Goal: Task Accomplishment & Management: Manage account settings

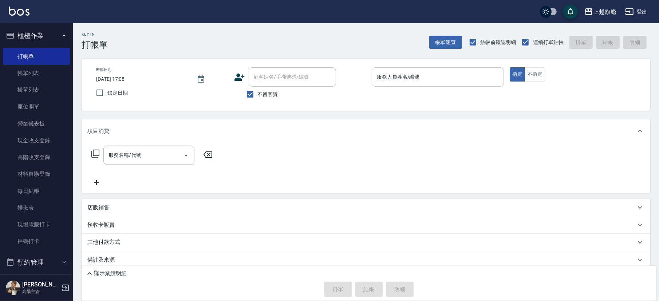
click at [395, 76] on input "服務人員姓名/編號" at bounding box center [438, 77] width 126 height 13
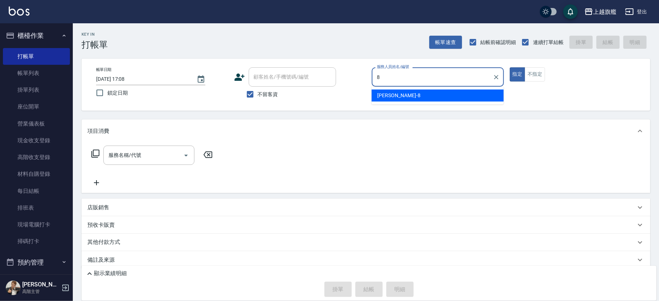
type input "[PERSON_NAME]-8"
type button "true"
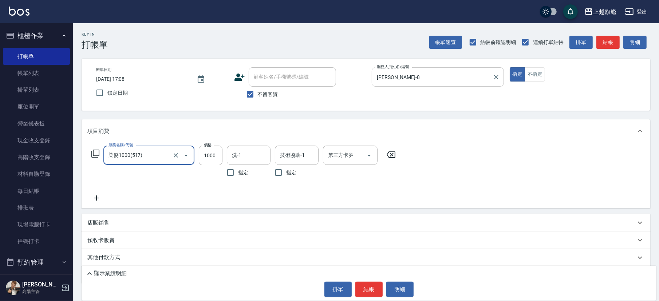
type input "染髮1000(517)"
type input "1500"
type input "[PERSON_NAME]-26"
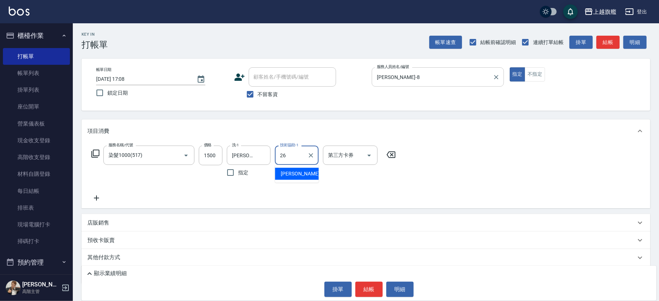
type input "[PERSON_NAME]-26"
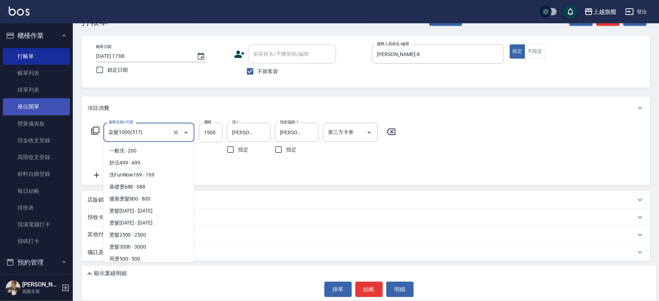
scroll to position [423, 0]
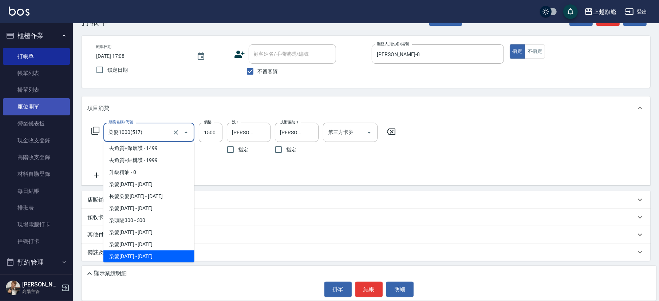
drag, startPoint x: 129, startPoint y: 129, endPoint x: 52, endPoint y: 110, distance: 79.3
click at [107, 126] on input "染髮1000(517)" at bounding box center [139, 132] width 64 height 13
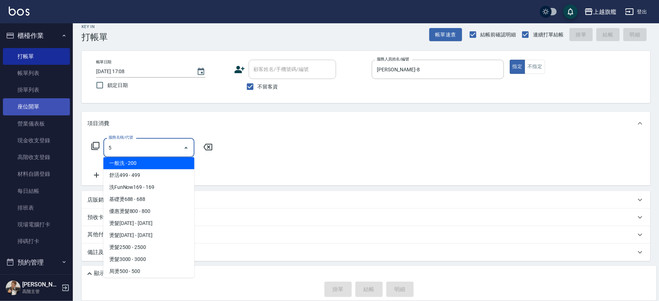
scroll to position [0, 0]
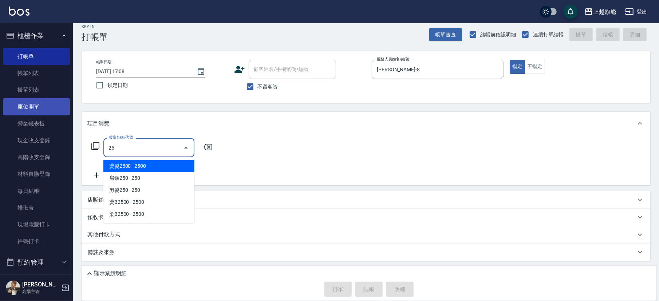
type input "5"
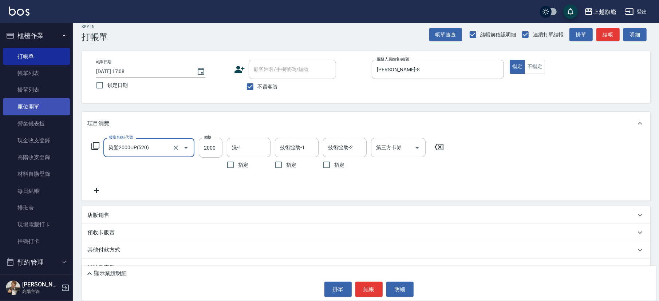
type input "染髮2000UP(520)"
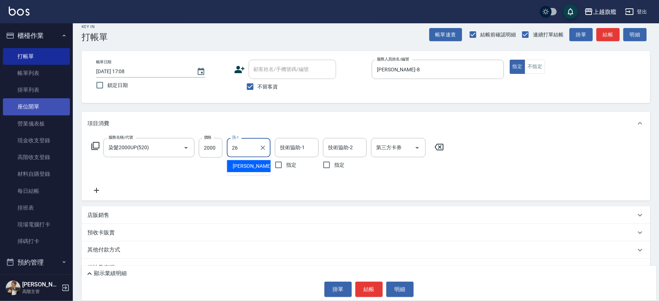
type input "[PERSON_NAME]-26"
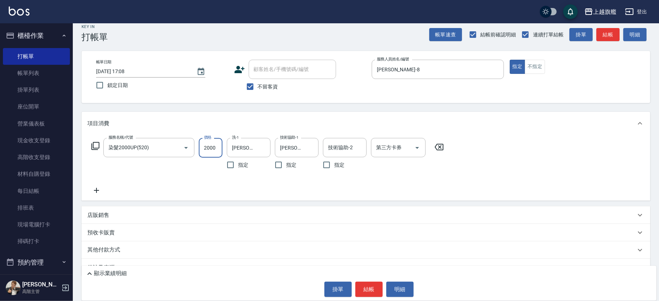
click at [205, 154] on input "2000" at bounding box center [211, 148] width 24 height 20
drag, startPoint x: 216, startPoint y: 150, endPoint x: 188, endPoint y: 144, distance: 28.6
click at [199, 148] on input "2000" at bounding box center [211, 148] width 24 height 20
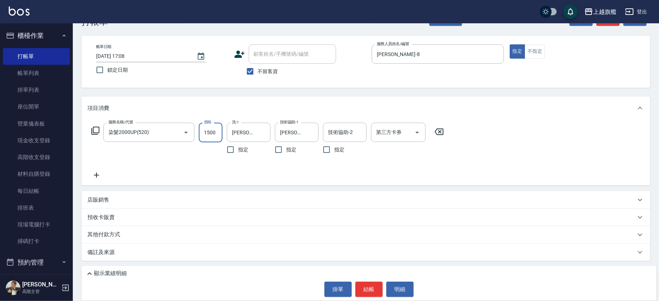
type input "1500"
drag, startPoint x: 100, startPoint y: 280, endPoint x: 105, endPoint y: 273, distance: 8.9
click at [100, 210] on div "顯示業績明細 掛單 結帳 明細" at bounding box center [369, 283] width 575 height 35
click at [105, 210] on p "顯示業績明細" at bounding box center [110, 274] width 33 height 8
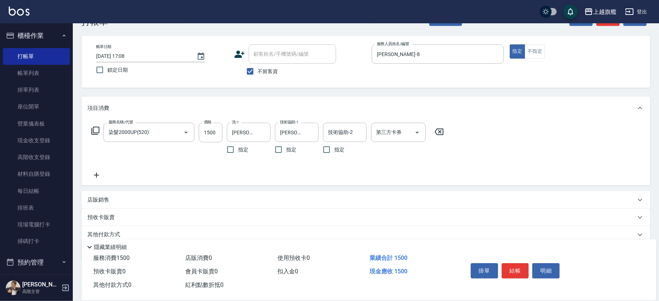
scroll to position [51, 0]
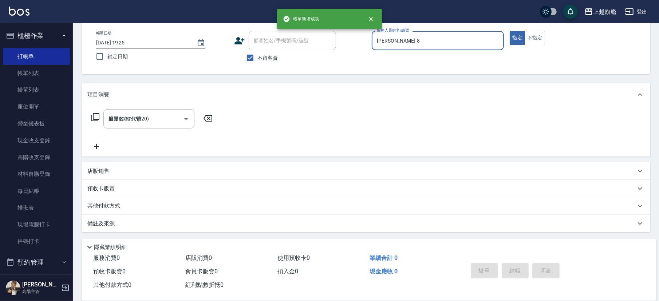
type input "[DATE] 19:25"
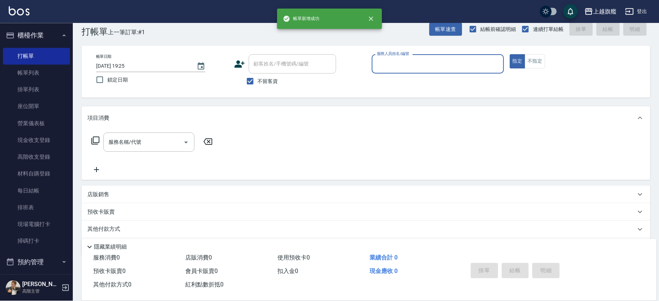
scroll to position [0, 0]
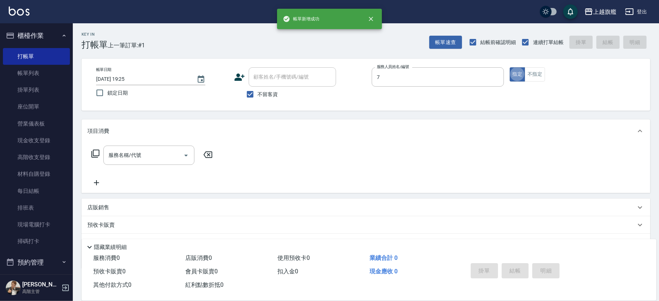
type input "[PERSON_NAME]-7"
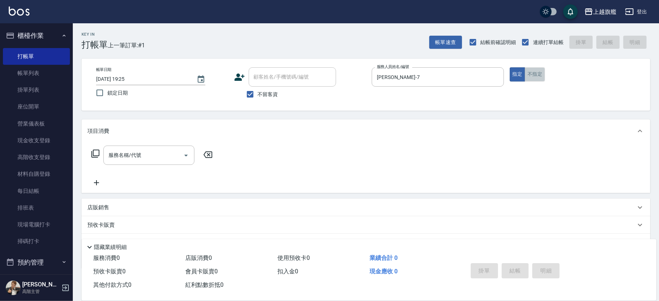
click at [460, 71] on button "不指定" at bounding box center [535, 74] width 20 height 14
click at [149, 147] on div "服務名稱/代號" at bounding box center [148, 155] width 91 height 19
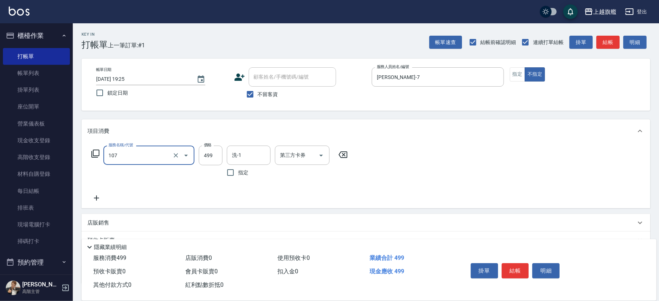
type input "舒活499(107)"
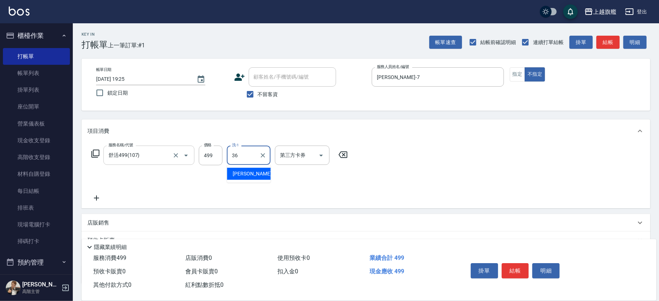
type input "[PERSON_NAME]-36"
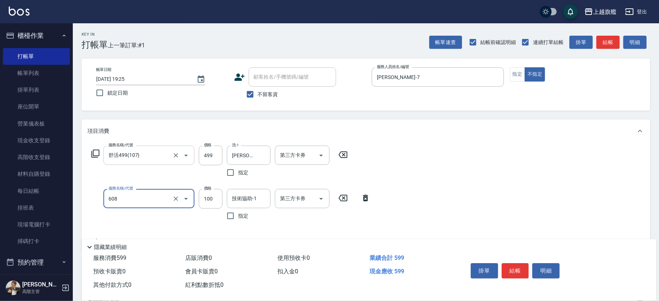
type input "專業/順護100(608)"
type input "[PERSON_NAME]-36"
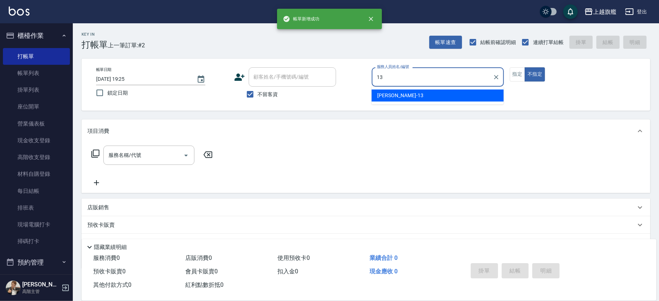
type input "[PERSON_NAME]-13"
type button "false"
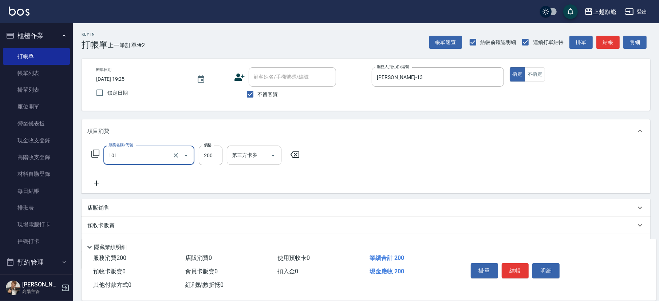
type input "一般洗(101)"
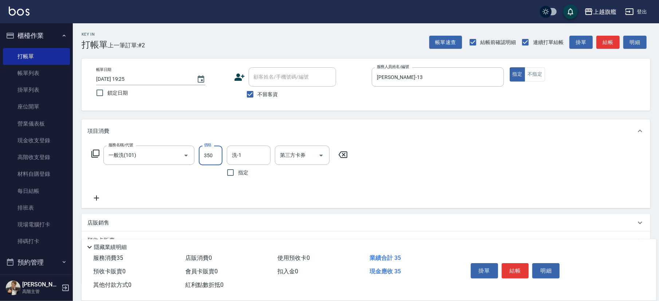
type input "350"
type input "[PERSON_NAME]-38"
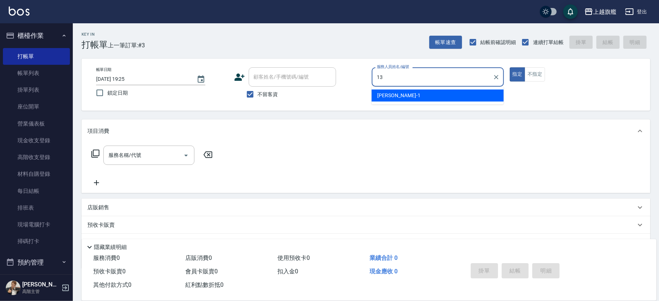
type input "[PERSON_NAME]-13"
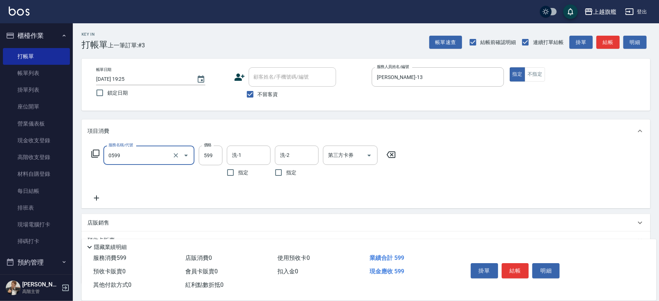
type input "去角質ITELY.(0599)"
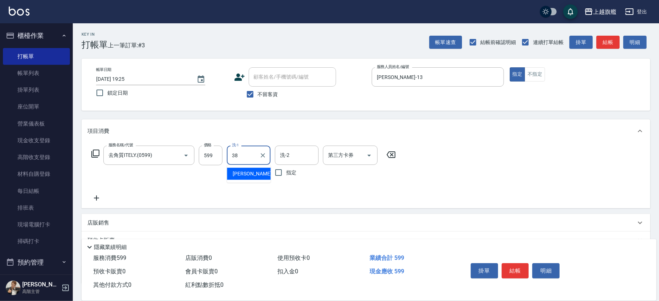
type input "[PERSON_NAME]-38"
click at [215, 152] on input "599" at bounding box center [211, 156] width 24 height 20
type input "899"
click at [98, 200] on icon at bounding box center [96, 198] width 18 height 9
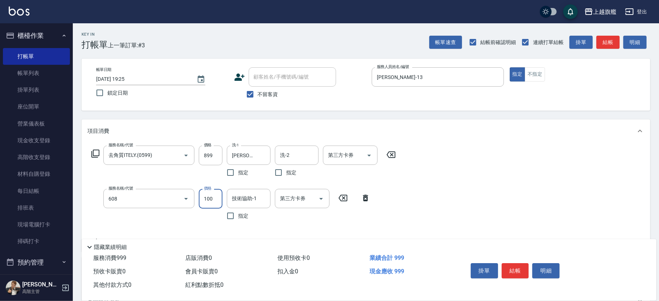
type input "專業/順護100(608)"
type input "[PERSON_NAME]-38"
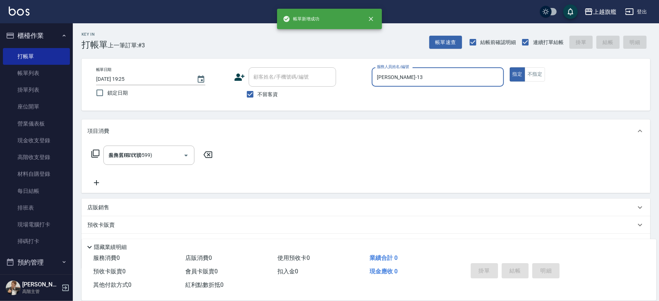
type input "[DATE] 19:26"
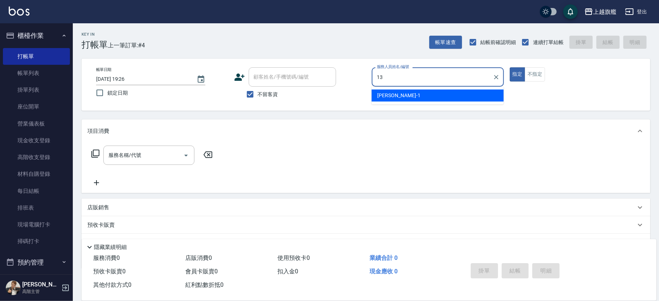
type input "[PERSON_NAME]-13"
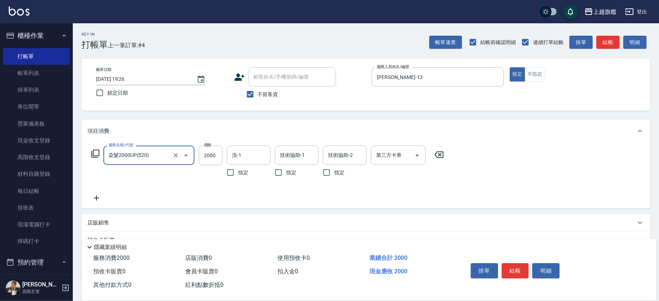
type input "染髮2000UP(520)"
click at [206, 155] on input "2080" at bounding box center [211, 156] width 24 height 20
type input "1680"
type input "[PERSON_NAME]-38"
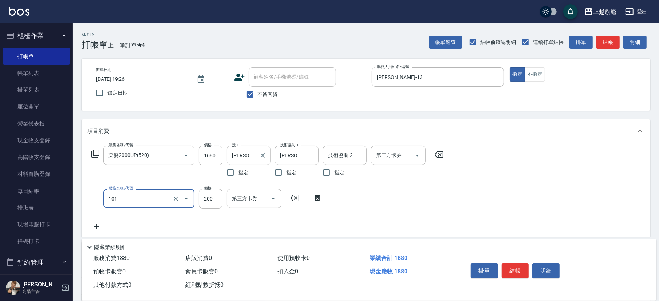
type input "一般洗(101)"
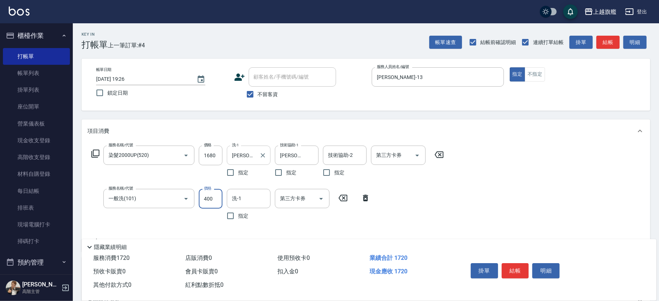
type input "400"
type input "[PERSON_NAME]-38"
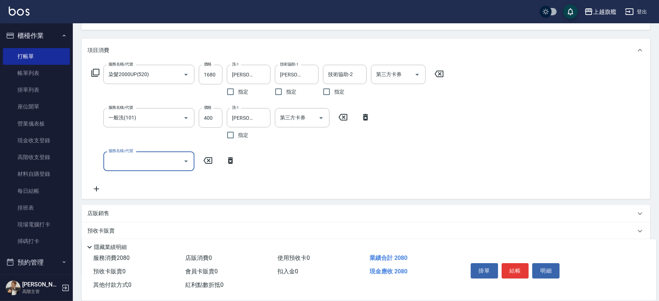
scroll to position [81, 0]
type input "水漾護1000(406)"
type input "2000"
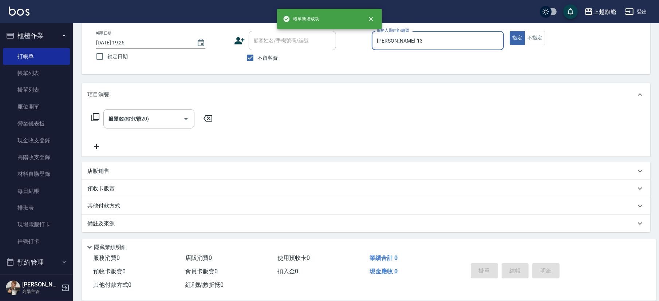
type input "[DATE] 19:27"
click at [41, 71] on link "帳單列表" at bounding box center [36, 73] width 67 height 17
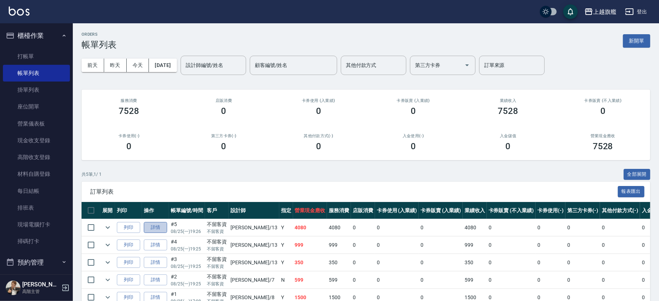
click at [149, 210] on link "詳情" at bounding box center [155, 227] width 23 height 11
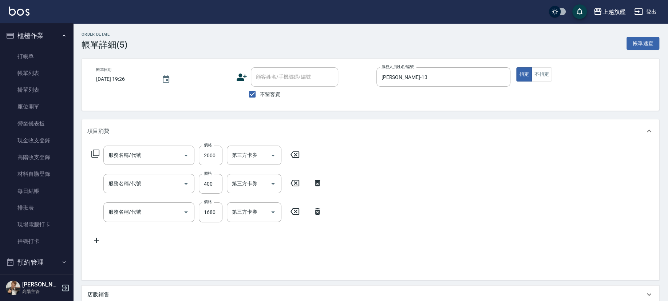
type input "[DATE] 19:26"
checkbox input "true"
type input "[PERSON_NAME]-13"
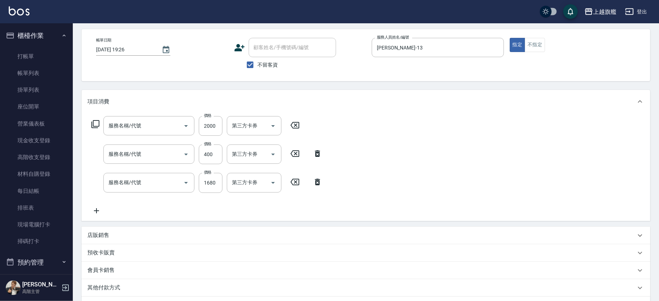
type input "水漾護1000(406)"
type input "一般洗(101)"
type input "染髮2000UP(520)"
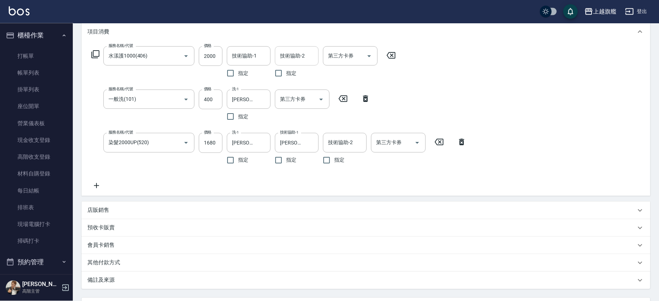
scroll to position [81, 0]
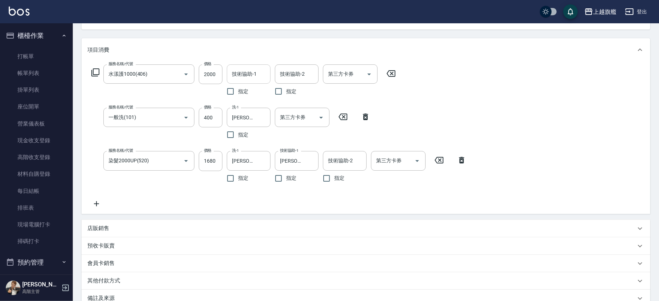
click at [254, 71] on input "技術協助-1" at bounding box center [248, 74] width 37 height 13
type input "[PERSON_NAME]-38"
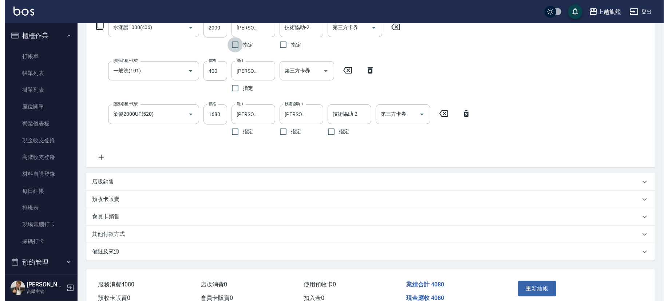
scroll to position [165, 0]
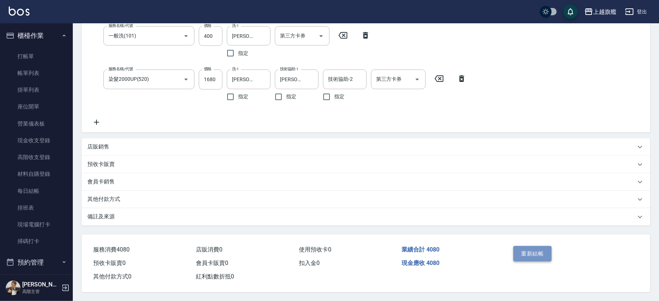
click at [460, 210] on button "重新結帳" at bounding box center [533, 253] width 39 height 15
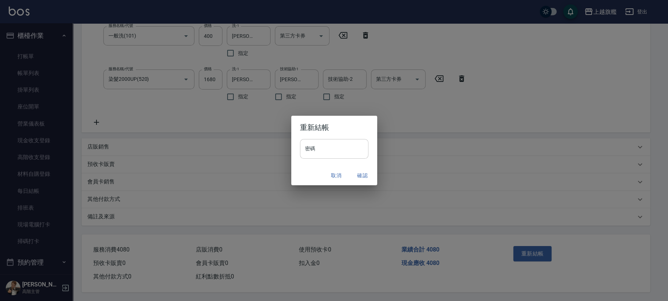
click at [339, 153] on input "密碼" at bounding box center [334, 149] width 68 height 20
type input "*******"
click at [366, 171] on button "確認" at bounding box center [362, 175] width 23 height 13
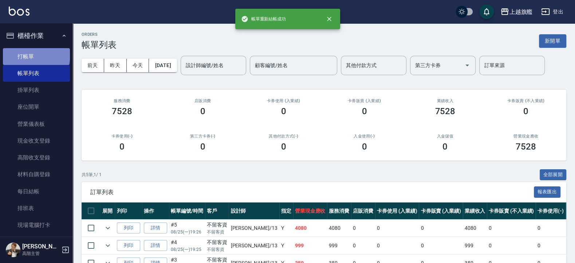
click at [36, 55] on link "打帳單" at bounding box center [36, 56] width 67 height 17
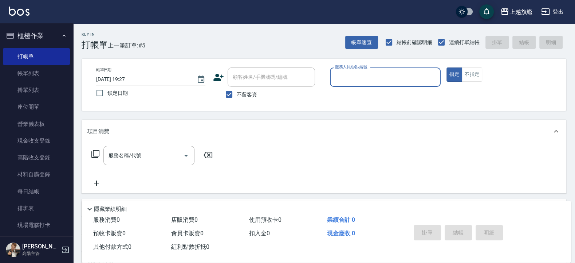
drag, startPoint x: 339, startPoint y: 78, endPoint x: 345, endPoint y: 56, distance: 22.4
click at [344, 71] on input "服務人員姓名/編號" at bounding box center [385, 77] width 105 height 13
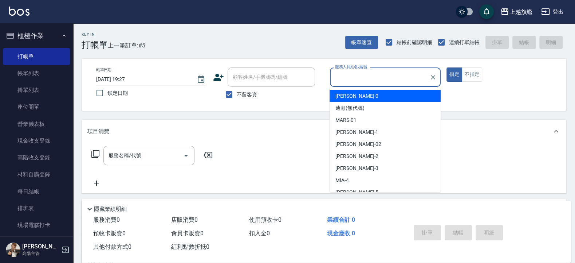
type input "[PERSON_NAME]-0"
type button "true"
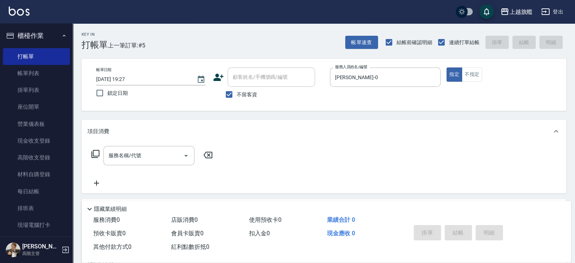
click at [261, 31] on div "Key In 打帳單 上一筆訂單:#5 帳單速查 結帳前確認明細 連續打單結帳 掛單 結帳 明細" at bounding box center [320, 36] width 494 height 27
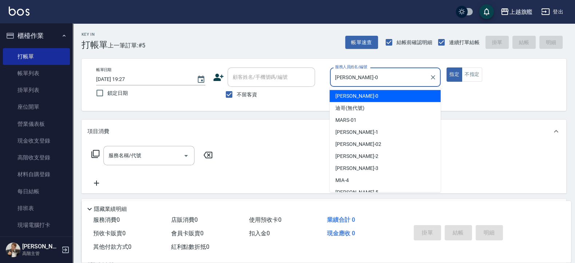
drag, startPoint x: 302, startPoint y: 64, endPoint x: 276, endPoint y: 60, distance: 25.5
click at [333, 71] on input "[PERSON_NAME]-0" at bounding box center [380, 77] width 94 height 13
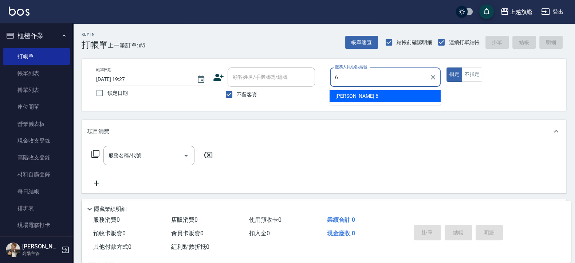
type input "[PERSON_NAME]-6"
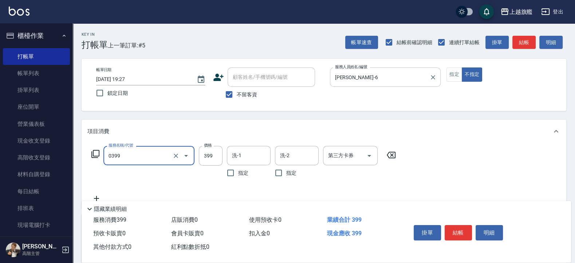
type input "海鹽SPA(0399)"
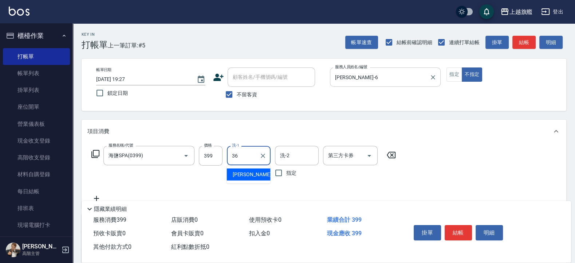
type input "[PERSON_NAME]-36"
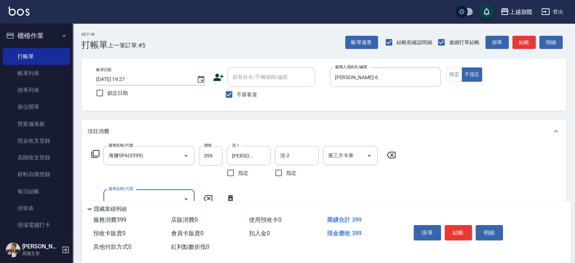
scroll to position [44, 0]
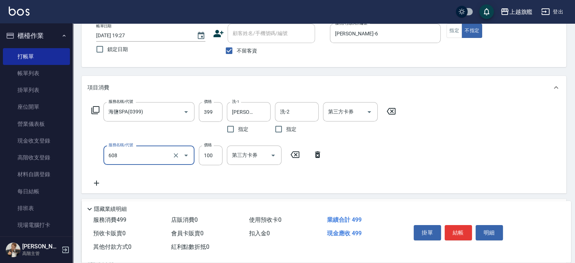
type input "專業/順護100(608)"
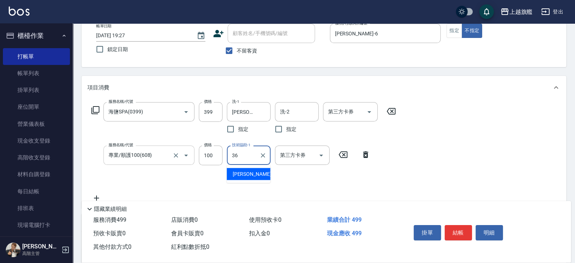
type input "[PERSON_NAME]-36"
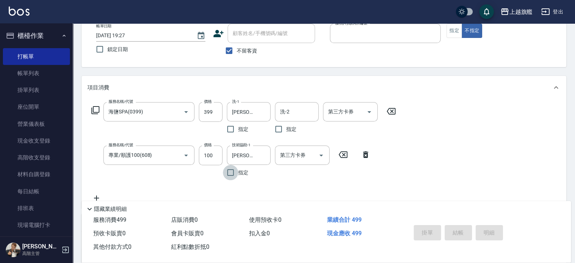
type input "3"
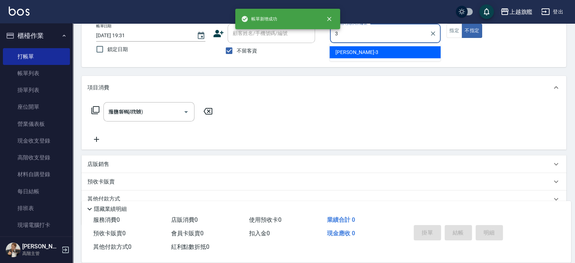
type input "[DATE] 19:31"
type input "[PERSON_NAME]-13"
type button "false"
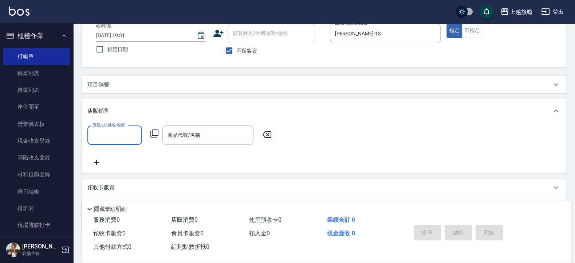
scroll to position [0, 0]
type input "[PERSON_NAME]-13"
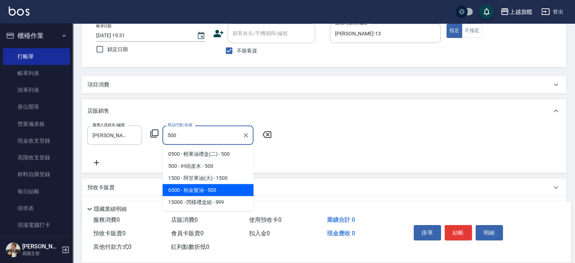
type input "柏金髮油"
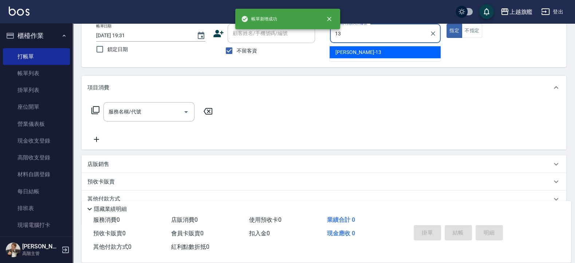
type input "[PERSON_NAME]-13"
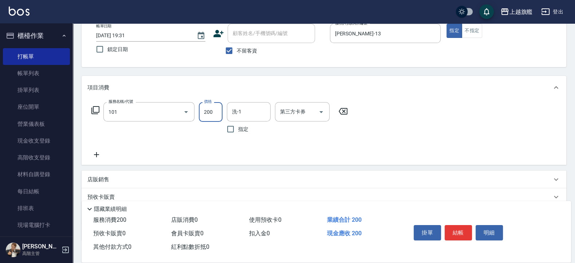
type input "一般洗(101)"
type input "400"
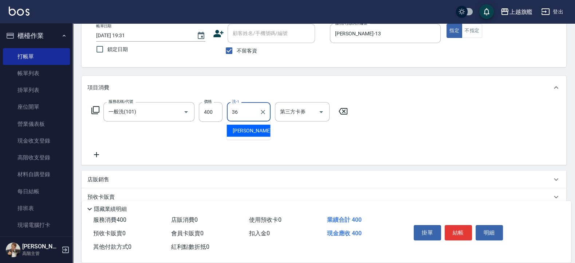
type input "[PERSON_NAME]-36"
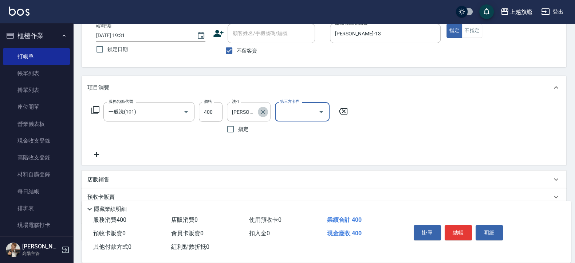
click at [262, 111] on icon "Clear" at bounding box center [262, 111] width 7 height 7
type input "[PERSON_NAME]-38"
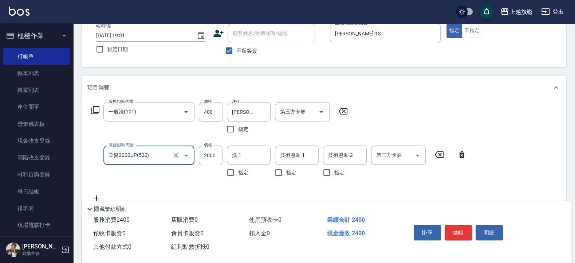
type input "染髮2000UP(520)"
type input "1180"
type input "[PERSON_NAME]-38"
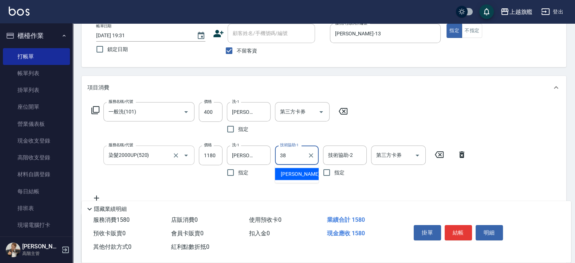
type input "[PERSON_NAME]-38"
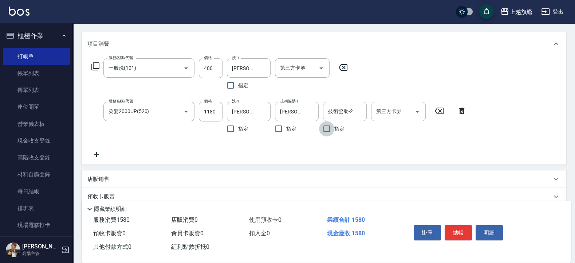
click at [103, 153] on icon at bounding box center [96, 154] width 18 height 9
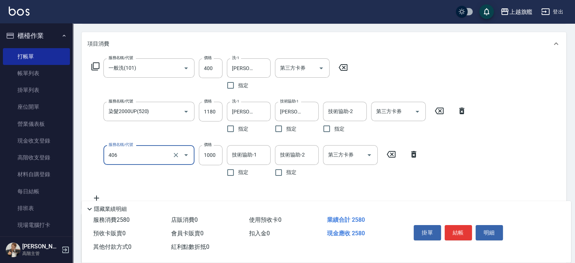
type input "水漾護1000(406)"
type input "2800"
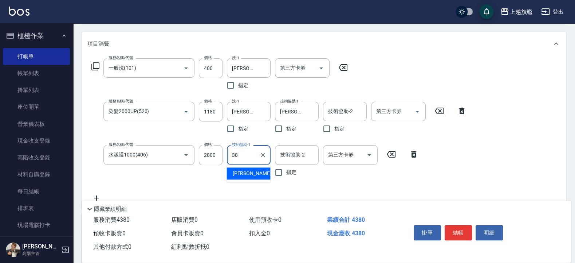
type input "[PERSON_NAME]-38"
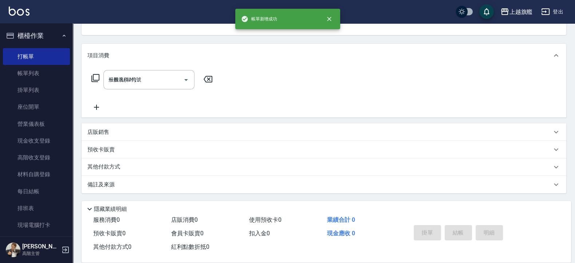
type input "[DATE] 19:33"
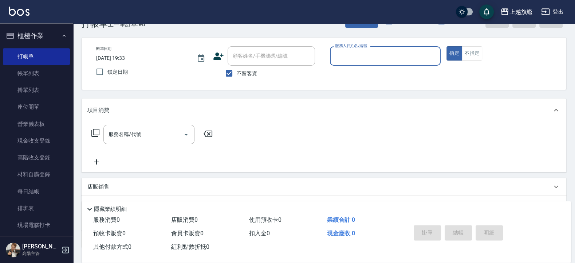
scroll to position [0, 0]
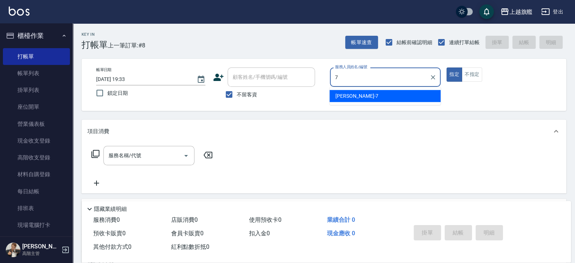
type input "[PERSON_NAME]-7"
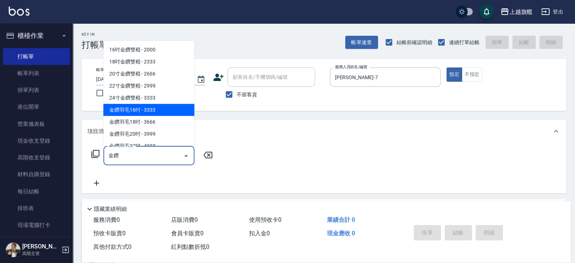
click at [149, 107] on span "金鑽羽毛16吋 - 3333" at bounding box center [148, 109] width 91 height 12
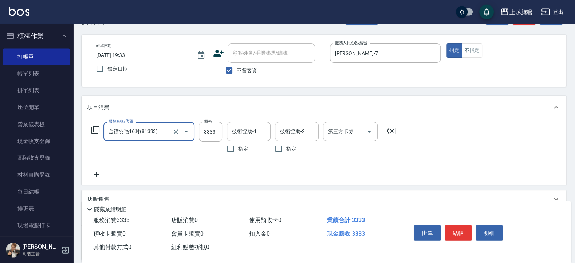
scroll to position [44, 0]
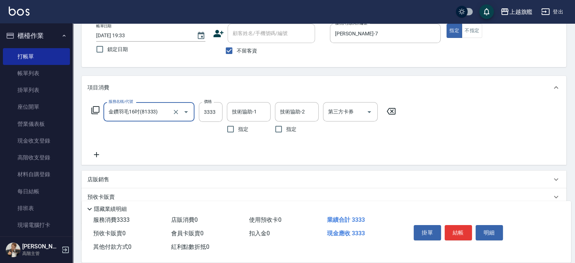
type input "金鑽羽毛16吋(81333)"
click at [97, 158] on icon at bounding box center [96, 154] width 18 height 9
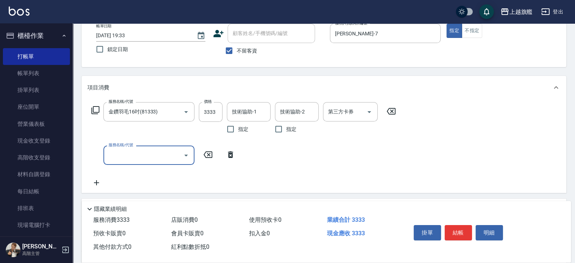
click at [99, 184] on icon at bounding box center [96, 182] width 18 height 9
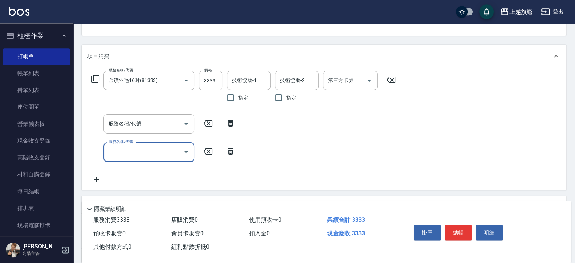
scroll to position [87, 0]
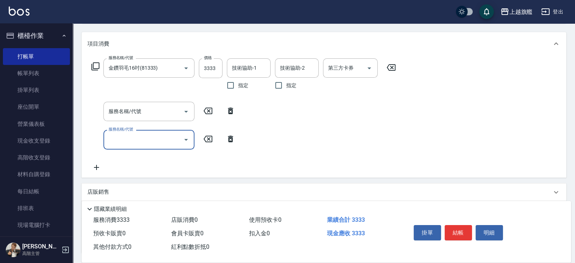
click at [96, 171] on icon at bounding box center [96, 167] width 18 height 9
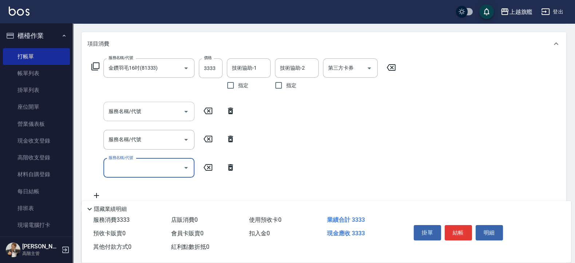
click at [120, 107] on input "服務名稱/代號" at bounding box center [144, 111] width 74 height 13
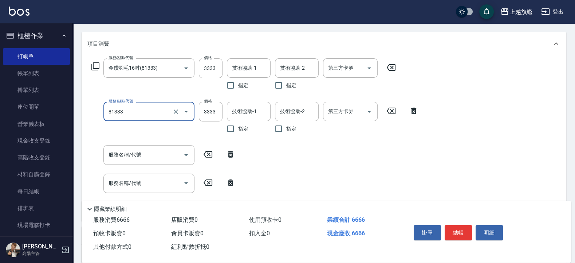
type input "金鑽羽毛16吋(81333)"
click at [141, 158] on input "服務名稱/代號" at bounding box center [144, 154] width 74 height 13
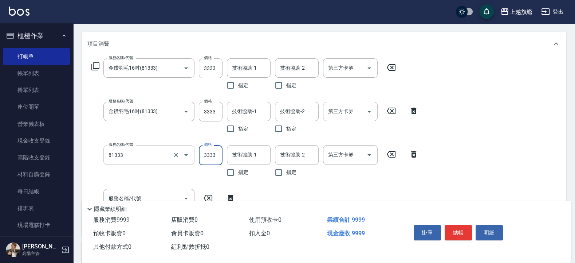
type input "金鑽羽毛16吋(81333)"
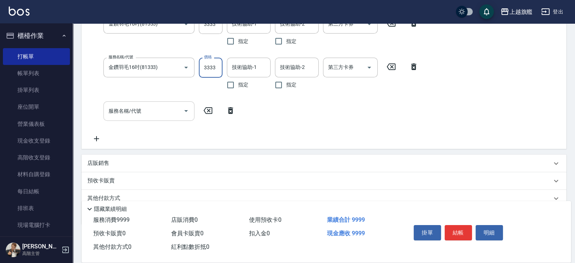
click at [151, 113] on input "服務名稱/代號" at bounding box center [144, 111] width 74 height 13
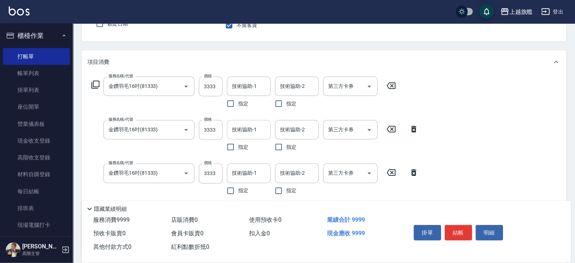
scroll to position [111, 0]
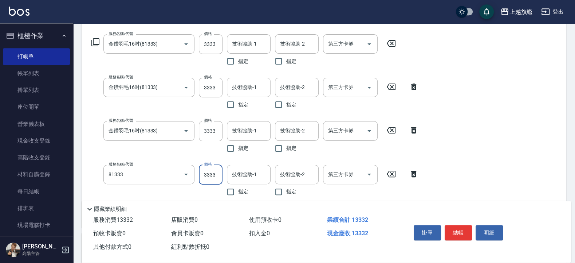
type input "金鑽羽毛16吋(81333)"
drag, startPoint x: 216, startPoint y: 175, endPoint x: 194, endPoint y: 173, distance: 22.3
click at [199, 173] on input "499" at bounding box center [211, 175] width 24 height 20
type input "4000"
click at [262, 46] on input "技術協助-1" at bounding box center [248, 44] width 37 height 13
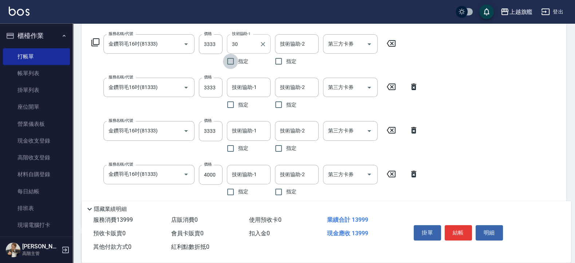
type input "[PERSON_NAME]-30"
click at [246, 86] on input "技術協助-1" at bounding box center [248, 87] width 37 height 13
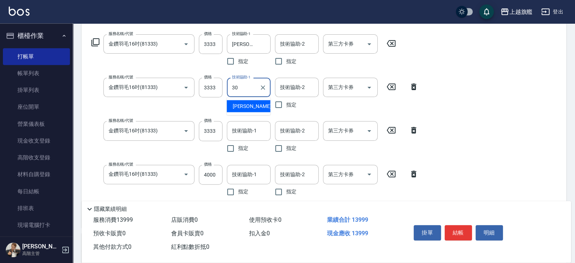
type input "[PERSON_NAME]-30"
click at [254, 123] on div "技術協助-1" at bounding box center [249, 130] width 44 height 19
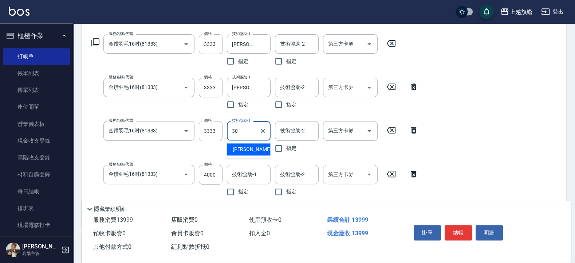
type input "[PERSON_NAME]-30"
click at [256, 174] on input "技術協助-1" at bounding box center [248, 174] width 37 height 13
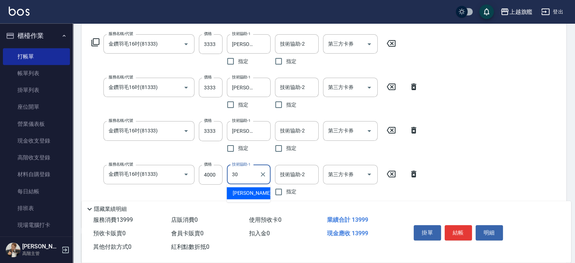
type input "[PERSON_NAME]-30"
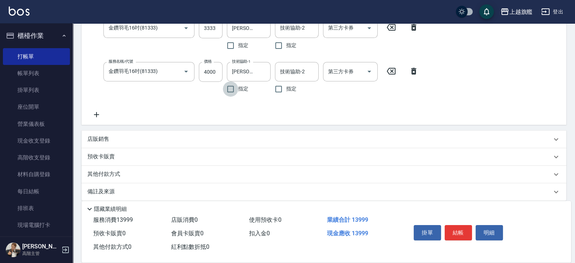
scroll to position [221, 0]
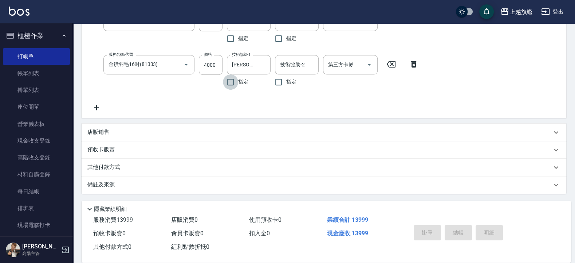
type input "[DATE] 19:35"
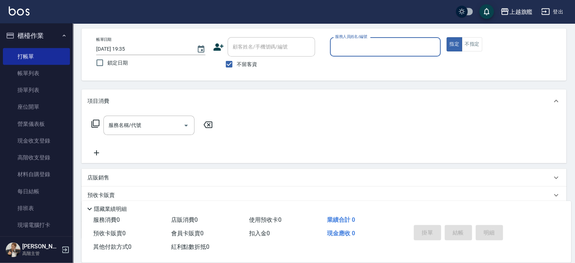
scroll to position [0, 0]
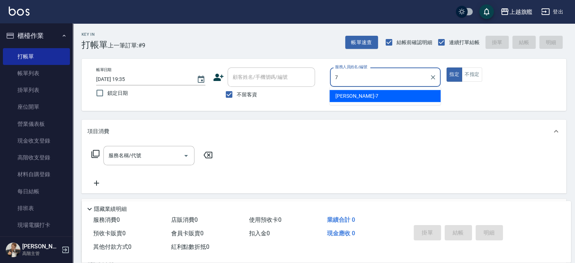
type input "[PERSON_NAME]-7"
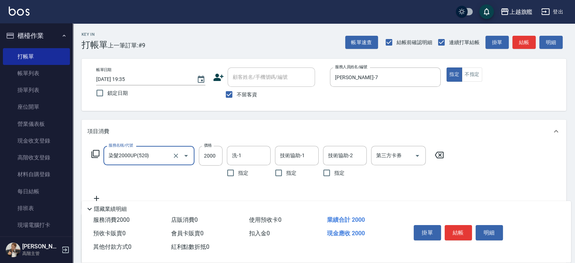
type input "染髮2000UP(520)"
type input "1980"
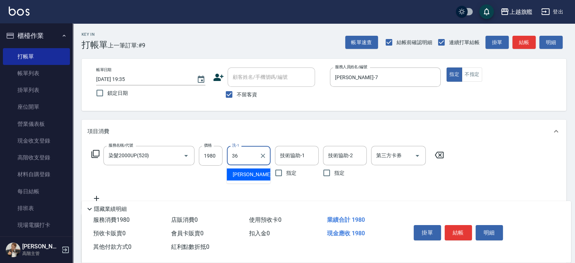
type input "[PERSON_NAME]-36"
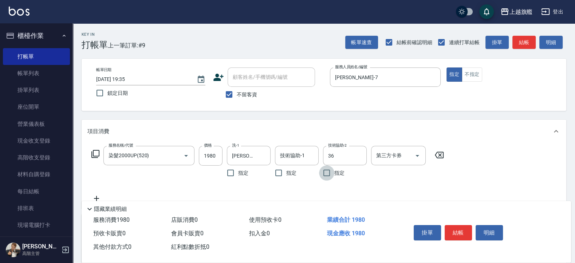
type input "[PERSON_NAME]-36"
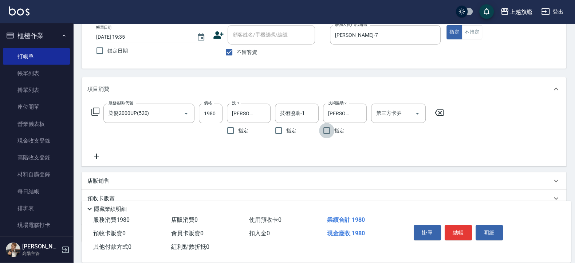
scroll to position [44, 0]
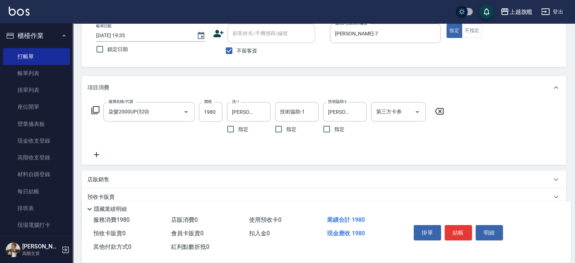
click at [96, 154] on icon at bounding box center [96, 154] width 18 height 9
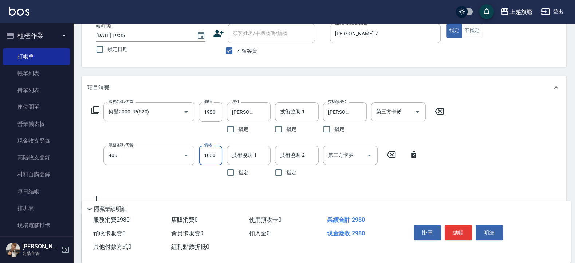
type input "水漾護1000(406)"
type input "1400"
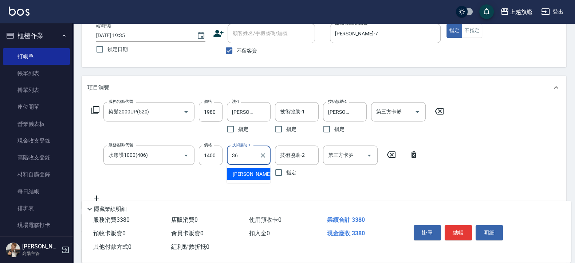
type input "[PERSON_NAME]-36"
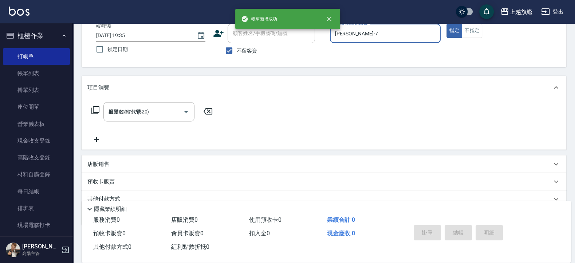
type input "[DATE] 19:36"
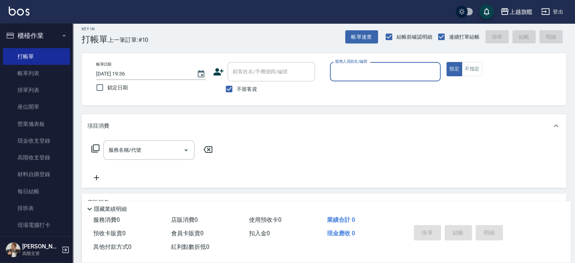
scroll to position [0, 0]
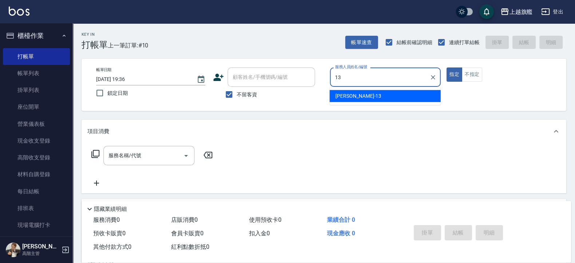
type input "[PERSON_NAME]-13"
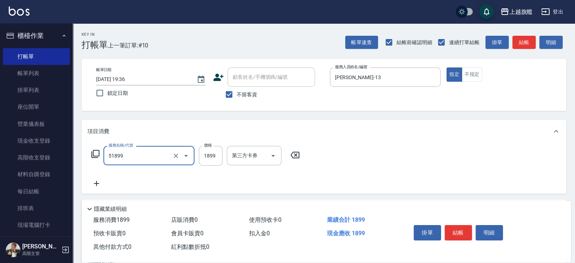
type input "優惠染1899(51899)"
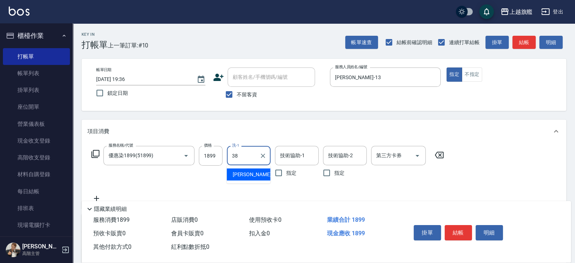
type input "[PERSON_NAME]-38"
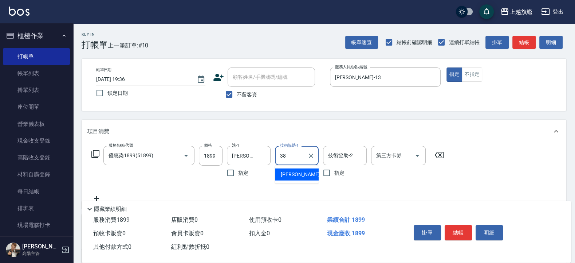
type input "[PERSON_NAME]-38"
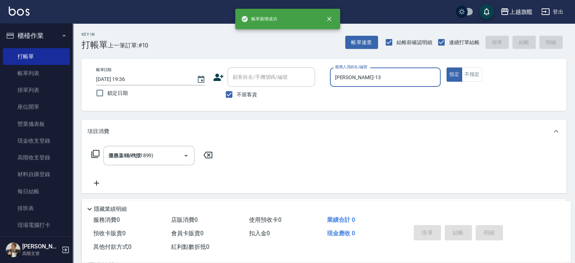
type input "[DATE] 19:37"
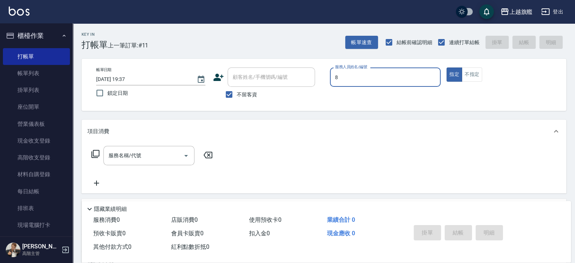
type input "[PERSON_NAME]-8"
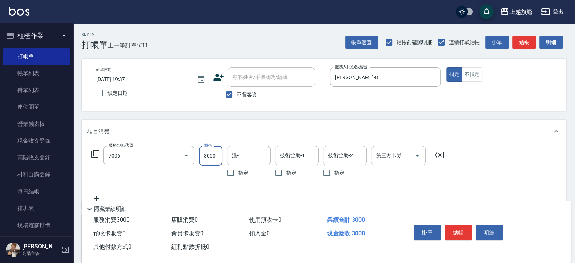
type input "重整(7006)"
type input "5000"
type input "3"
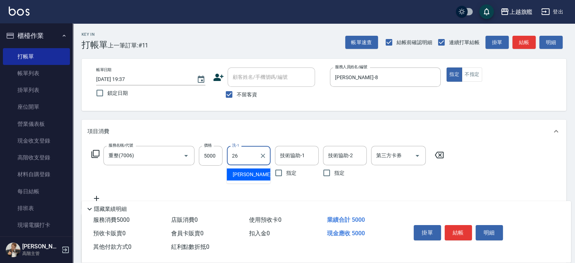
type input "[PERSON_NAME]-26"
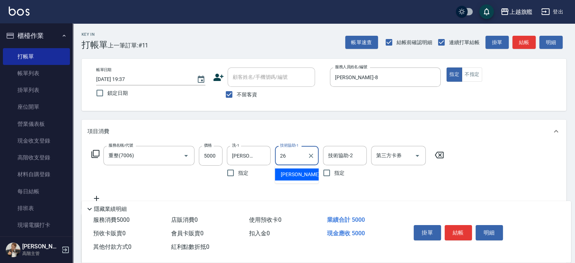
type input "[PERSON_NAME]-26"
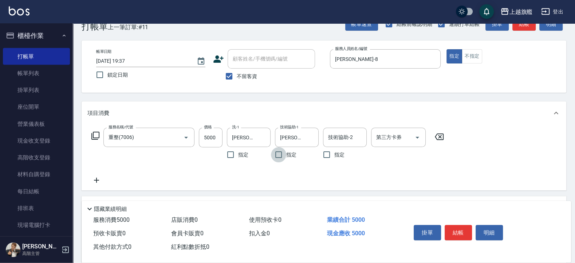
scroll to position [44, 0]
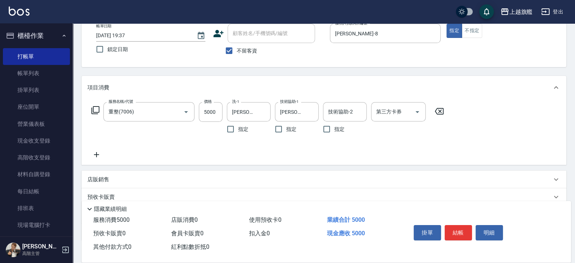
click at [98, 153] on icon at bounding box center [96, 154] width 18 height 9
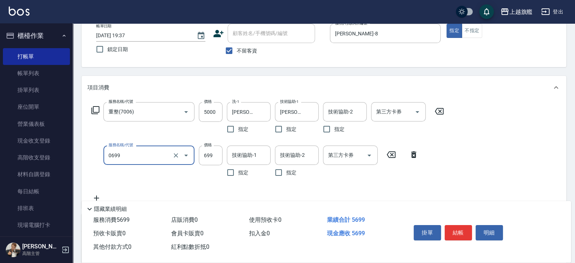
type input "精油SPA(0699)"
type input "899"
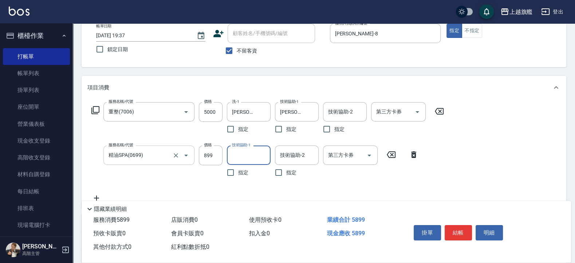
type input "3"
type input "[PERSON_NAME]-26"
click at [263, 111] on icon "Clear" at bounding box center [263, 112] width 4 height 4
click at [250, 49] on span "不留客資" at bounding box center [247, 51] width 20 height 8
click at [237, 49] on input "不留客資" at bounding box center [228, 50] width 15 height 15
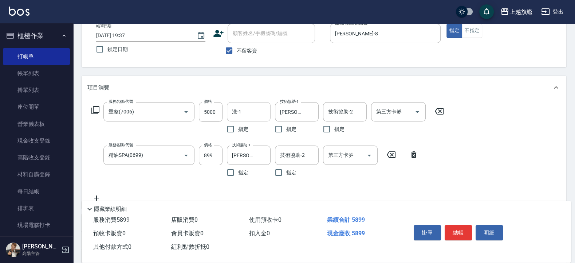
checkbox input "false"
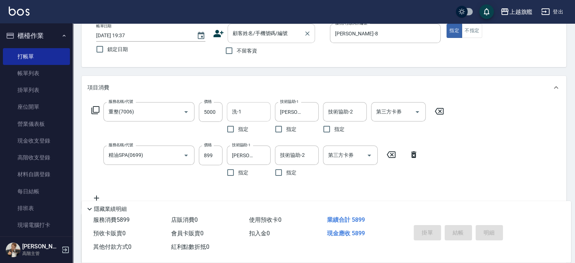
click at [253, 29] on input "顧客姓名/手機號碼/編號" at bounding box center [266, 33] width 70 height 13
click at [245, 55] on li "[PERSON_NAME]/0963579528/null" at bounding box center [271, 52] width 87 height 12
type input "[PERSON_NAME]/0963579528/null"
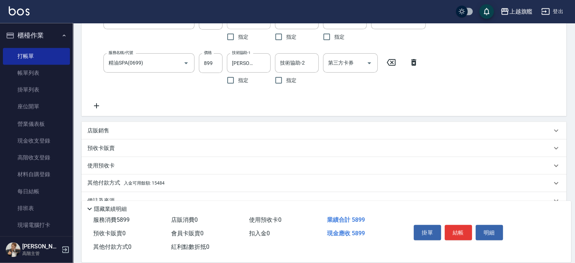
scroll to position [152, 0]
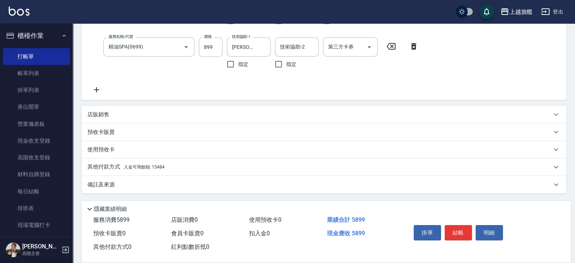
click at [152, 165] on span "入金可用餘額: 15484" at bounding box center [144, 166] width 41 height 5
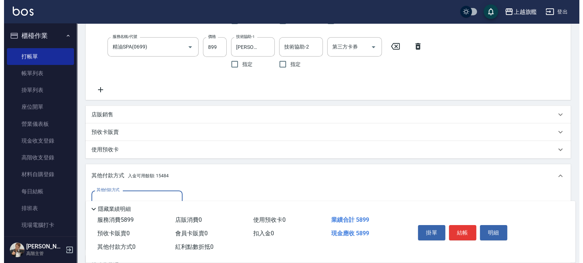
scroll to position [224, 0]
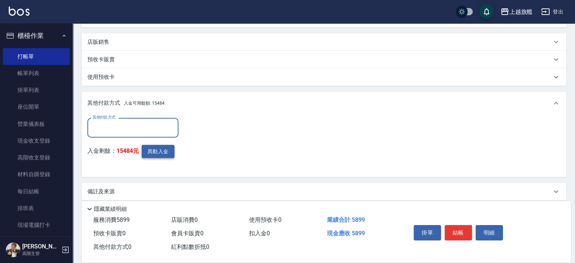
click at [165, 149] on button "異動入金" at bounding box center [158, 151] width 33 height 13
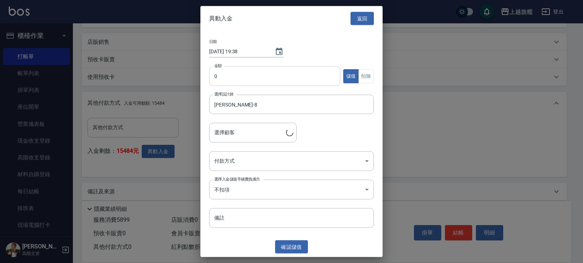
type input "[PERSON_NAME]/0963579528"
click at [231, 71] on input "0" at bounding box center [274, 76] width 131 height 20
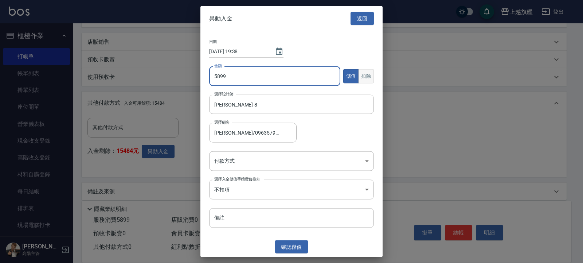
type input "5899"
click at [362, 71] on button "扣除" at bounding box center [366, 76] width 16 height 14
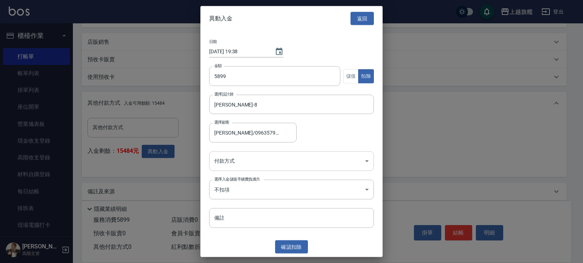
click at [245, 158] on body "上越旗艦 登出 櫃檯作業 打帳單 帳單列表 掛單列表 座位開單 營業儀表板 現金收支登錄 高階收支登錄 材料自購登錄 每日結帳 排班表 現場電腦打卡 掃碼打卡…" at bounding box center [291, 23] width 583 height 494
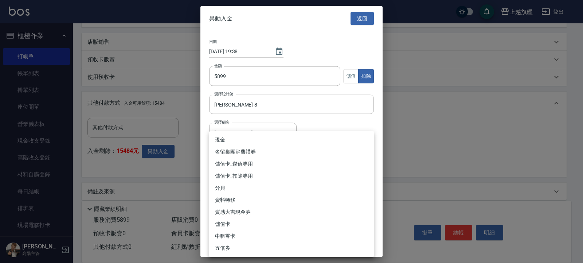
click at [240, 175] on li "儲值卡_扣除專用" at bounding box center [291, 176] width 165 height 12
type input "儲值卡_扣除專用"
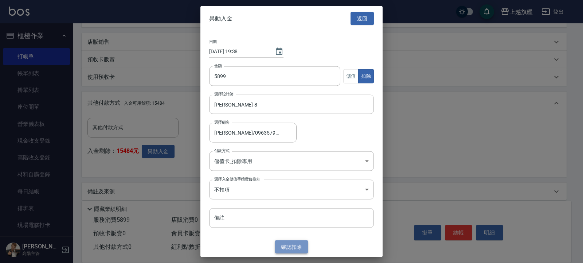
click at [291, 210] on button "確認 扣除" at bounding box center [291, 246] width 33 height 13
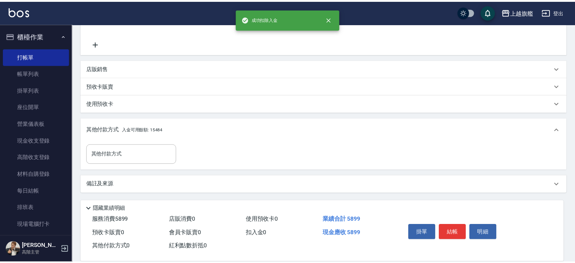
scroll to position [197, 0]
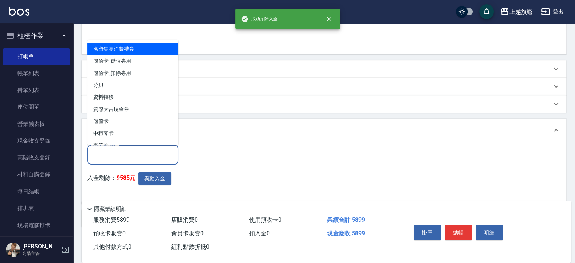
click at [149, 151] on input "其他付款方式" at bounding box center [133, 154] width 85 height 13
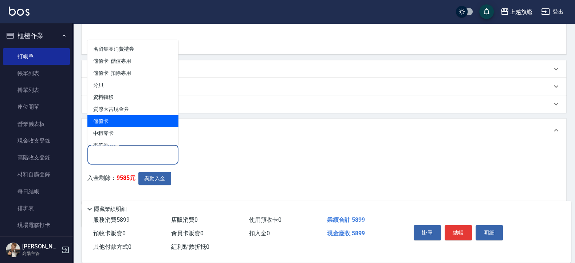
click at [129, 118] on span "儲值卡" at bounding box center [132, 121] width 91 height 12
type input "儲值卡"
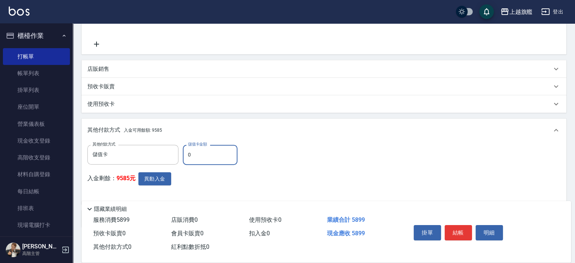
drag, startPoint x: 196, startPoint y: 154, endPoint x: 172, endPoint y: 150, distance: 24.1
click at [183, 150] on input "0" at bounding box center [210, 155] width 55 height 20
type input "5899"
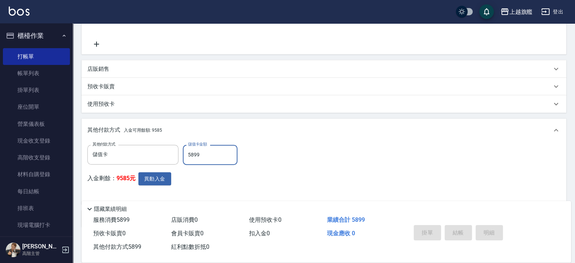
type input "[DATE] 19:38"
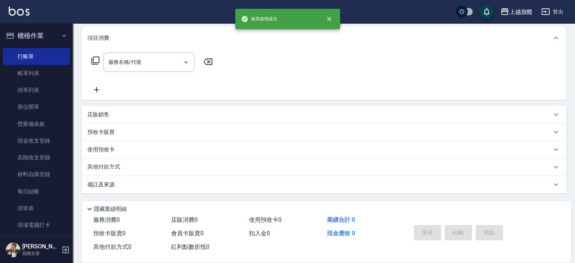
scroll to position [0, 0]
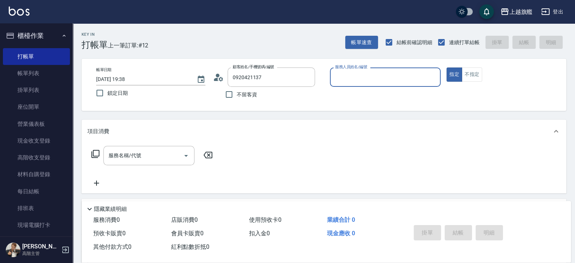
type input "[PERSON_NAME]/0920421137/null"
type input "[PERSON_NAME]-8"
click at [447, 67] on button "指定" at bounding box center [455, 74] width 16 height 14
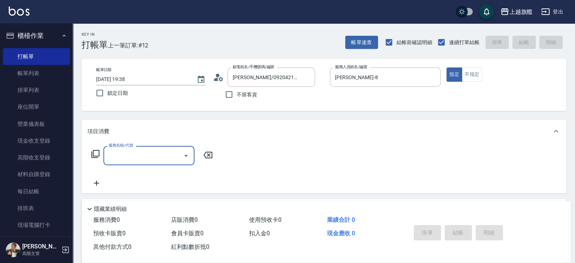
type input "3"
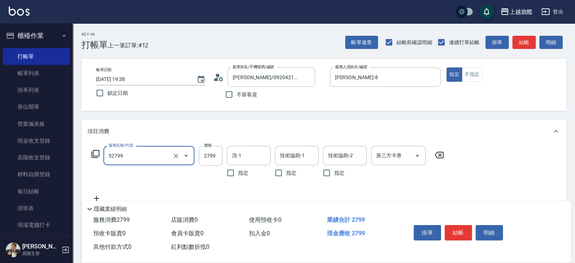
type input "染質感B2799(52799)"
type input "3099"
type input "[PERSON_NAME]-26"
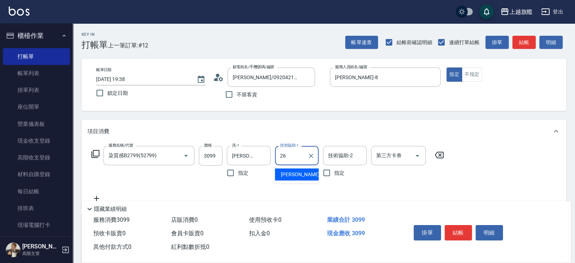
type input "[PERSON_NAME]-26"
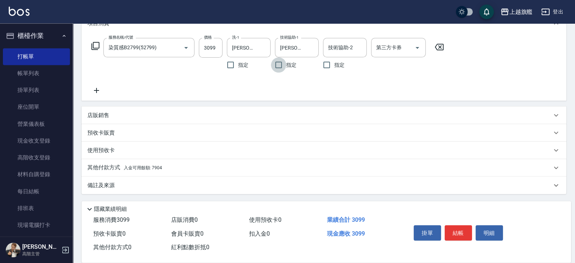
scroll to position [108, 0]
click at [155, 167] on span "入金可用餘額: 7904" at bounding box center [143, 167] width 38 height 5
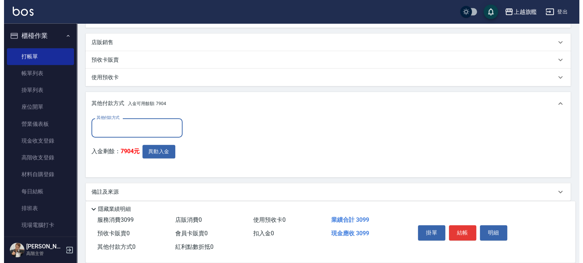
scroll to position [0, 0]
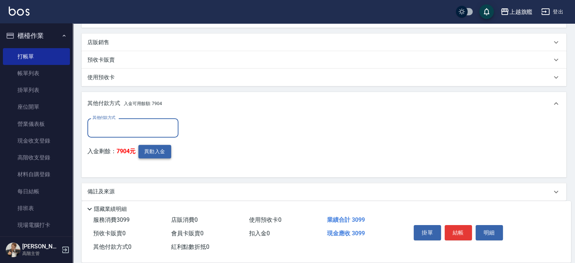
click at [157, 152] on button "異動入金" at bounding box center [154, 151] width 33 height 13
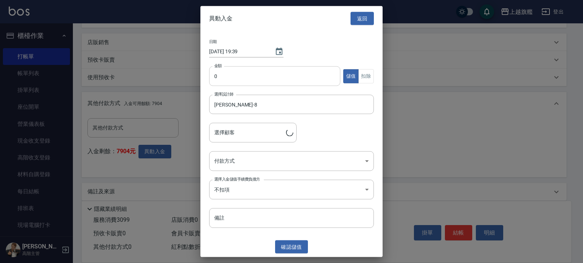
type input "[PERSON_NAME]/0920421137"
click at [228, 75] on input "0" at bounding box center [274, 76] width 131 height 20
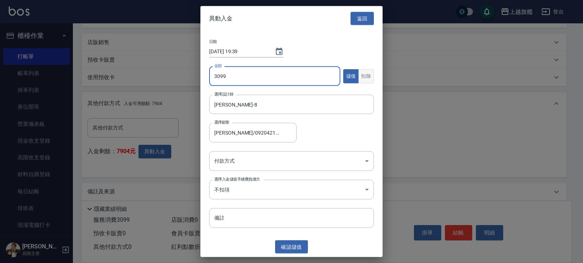
type input "3099"
click at [368, 74] on button "扣除" at bounding box center [366, 76] width 16 height 14
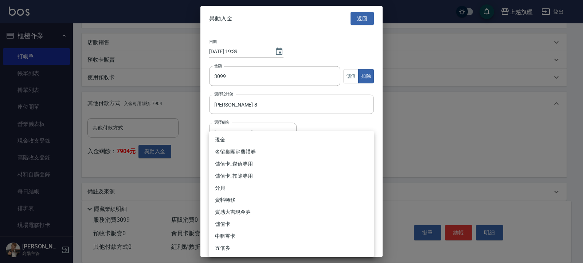
click at [247, 160] on body "上越旗艦 登出 櫃檯作業 打帳單 帳單列表 掛單列表 座位開單 營業儀表板 現金收支登錄 高階收支登錄 材料自購登錄 每日結帳 排班表 現場電腦打卡 掃碼打卡…" at bounding box center [291, 44] width 583 height 451
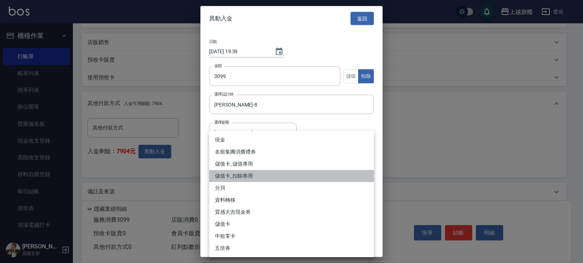
click at [235, 180] on li "儲值卡_扣除專用" at bounding box center [291, 176] width 165 height 12
type input "儲值卡_扣除專用"
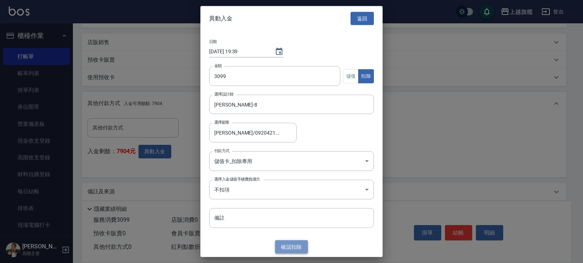
click at [293, 210] on button "確認 扣除" at bounding box center [291, 246] width 33 height 13
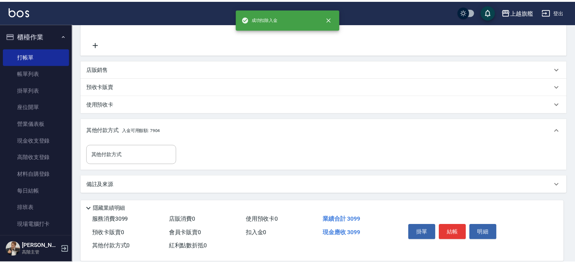
scroll to position [154, 0]
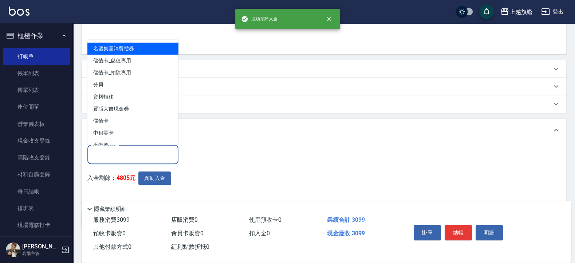
click at [127, 153] on input "其他付款方式" at bounding box center [133, 154] width 85 height 13
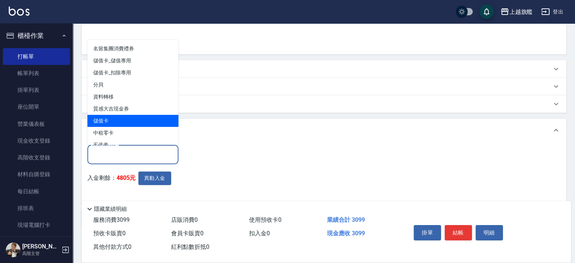
click at [107, 117] on span "儲值卡" at bounding box center [132, 120] width 91 height 12
type input "儲值卡"
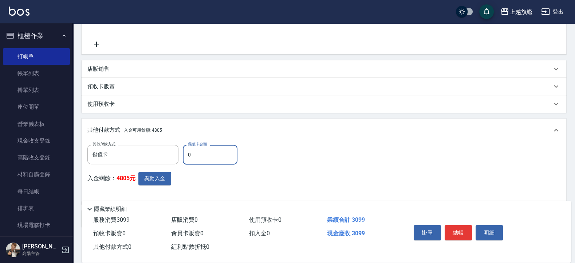
drag, startPoint x: 206, startPoint y: 152, endPoint x: 163, endPoint y: 141, distance: 44.4
click at [183, 145] on input "0" at bounding box center [210, 155] width 55 height 20
type input "3099"
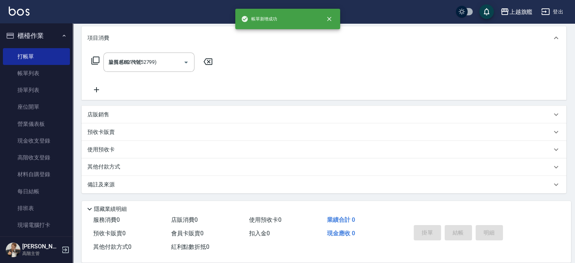
type input "[DATE] 19:39"
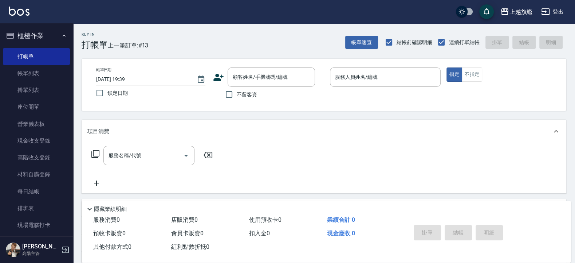
click at [244, 94] on span "不留客資" at bounding box center [247, 95] width 20 height 8
click at [237, 94] on input "不留客資" at bounding box center [228, 94] width 15 height 15
checkbox input "true"
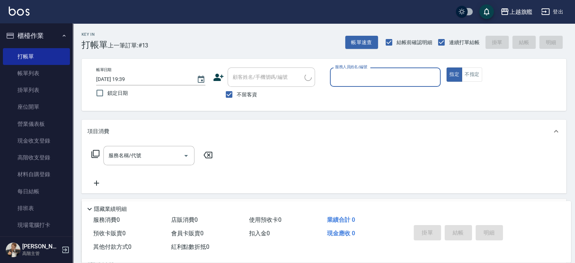
type input "1"
type input "[PERSON_NAME]/0976500674/"
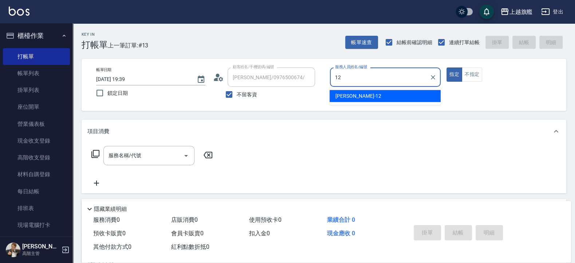
type input "[PERSON_NAME]-12"
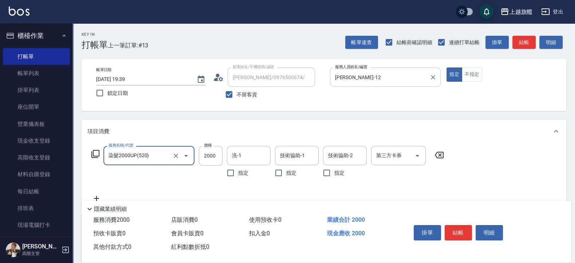
type input "染髮2000UP(520)"
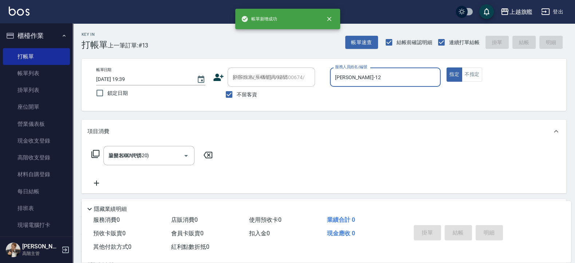
type input "[DATE] 20:03"
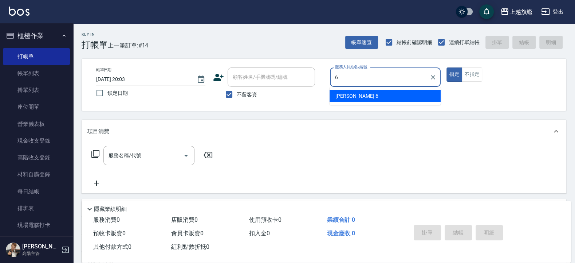
type input "[PERSON_NAME]-6"
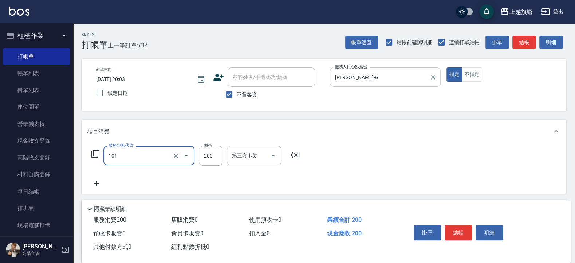
type input "一般洗(101)"
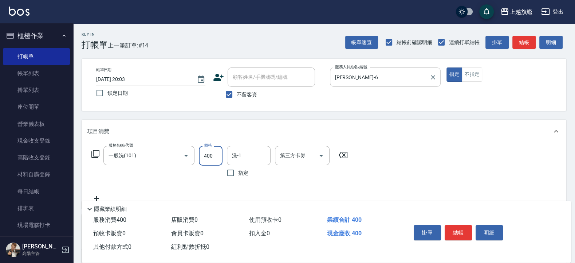
type input "400"
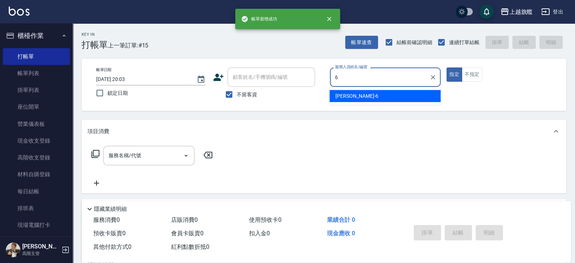
type input "[PERSON_NAME]-6"
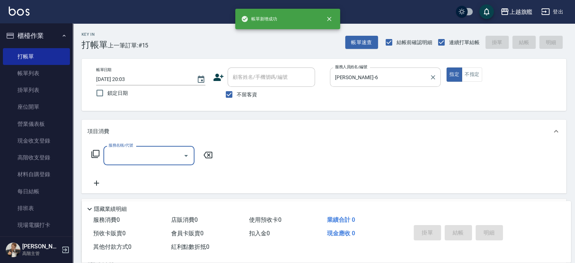
type input "1"
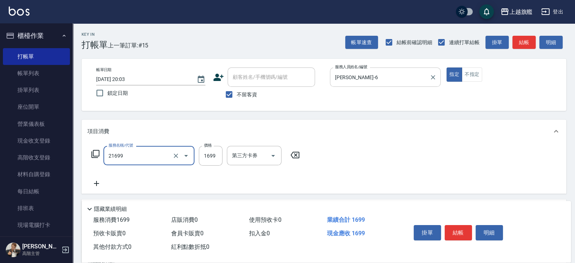
type input "型男燙髮1699(21699)"
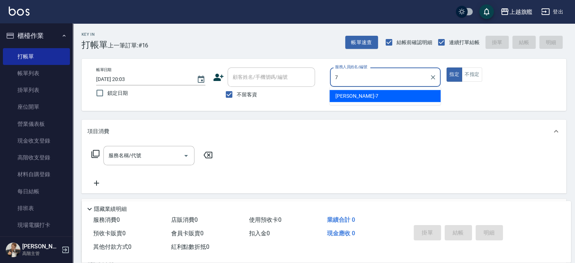
type input "[PERSON_NAME]-7"
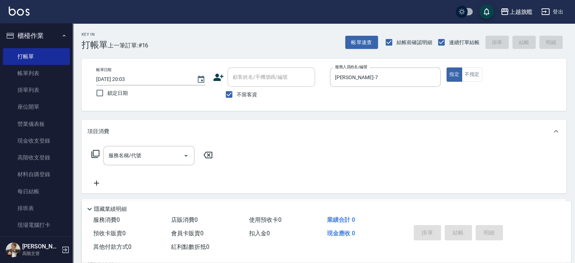
click at [263, 43] on div "Key In 打帳單 上一筆訂單:#16 帳單速查 結帳前確認明細 連續打單結帳 掛單 結帳 明細" at bounding box center [320, 36] width 494 height 27
click at [231, 92] on input "不留客資" at bounding box center [228, 94] width 15 height 15
checkbox input "false"
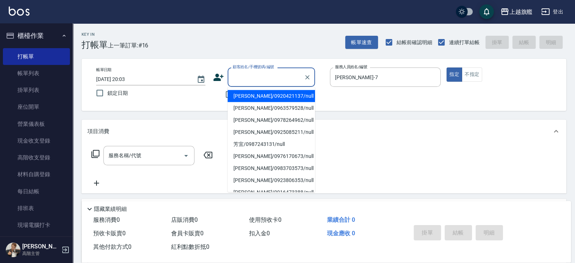
click at [273, 72] on input "顧客姓名/手機號碼/編號" at bounding box center [266, 77] width 70 height 13
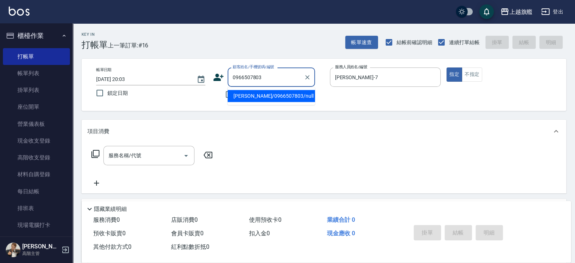
type input "[PERSON_NAME]/0966507803/null"
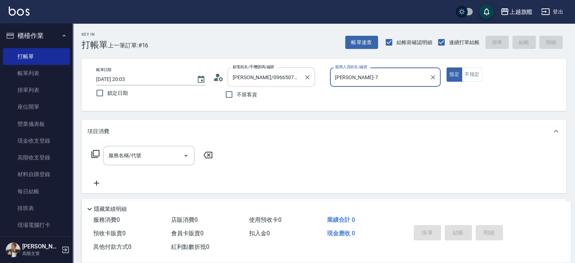
click at [447, 67] on button "指定" at bounding box center [455, 74] width 16 height 14
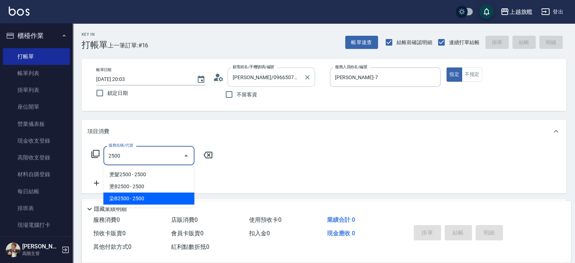
type input "染B2500(52500)"
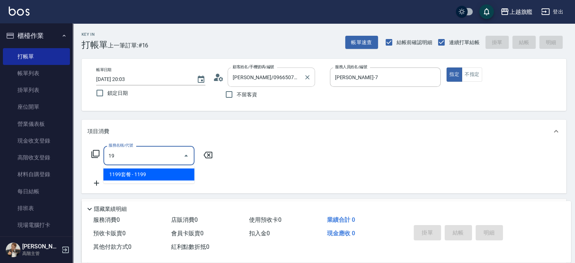
type input "1"
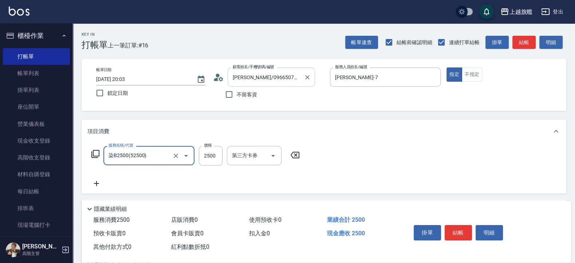
type input "染B2500(52500)"
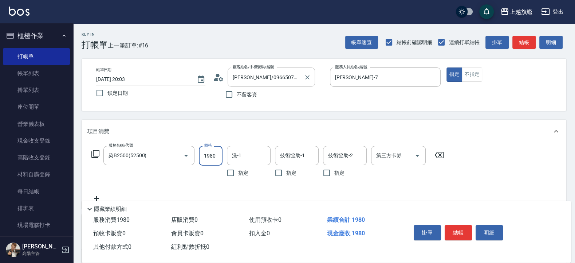
type input "1980"
type input "[PERSON_NAME]-36"
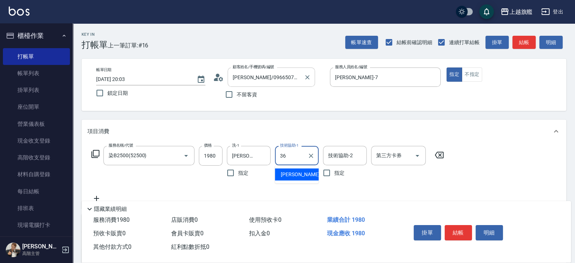
type input "[PERSON_NAME]-36"
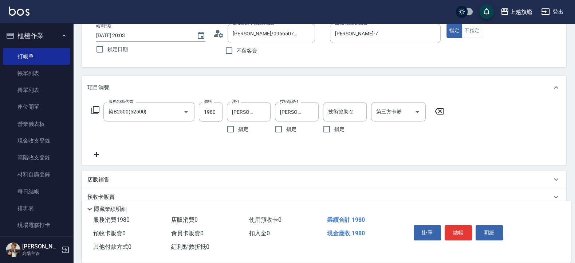
click at [97, 153] on icon at bounding box center [96, 154] width 5 height 5
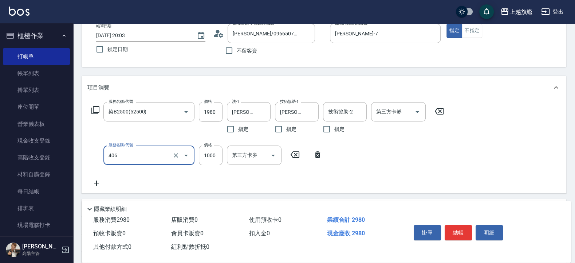
type input "水漾護1000(406)"
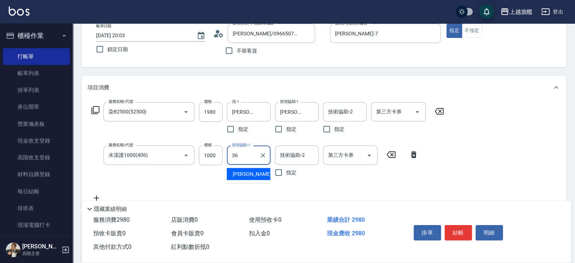
type input "[PERSON_NAME]-36"
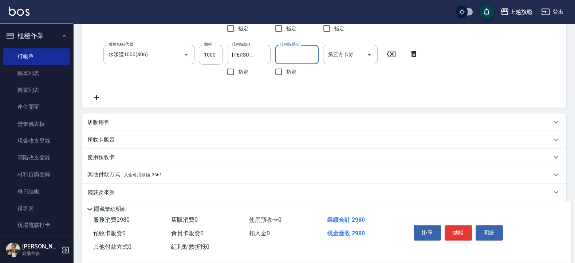
scroll to position [152, 0]
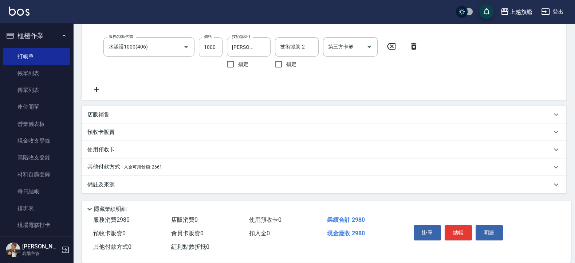
click at [142, 169] on span "入金可用餘額: 2661" at bounding box center [143, 166] width 38 height 5
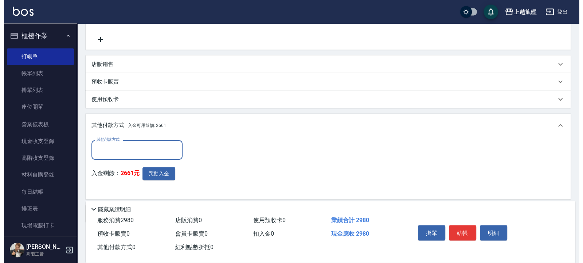
scroll to position [231, 0]
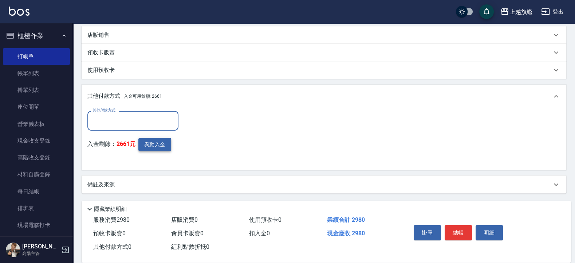
click at [162, 146] on button "異動入金" at bounding box center [154, 144] width 33 height 13
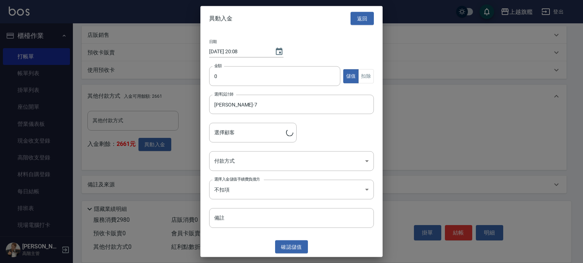
type input "[PERSON_NAME]/0966507803"
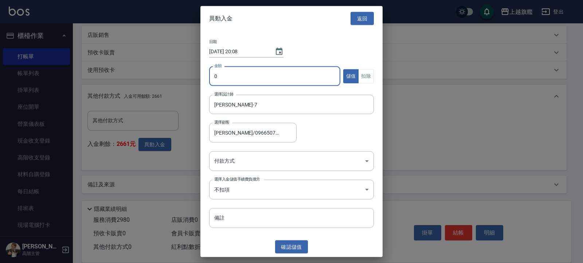
click at [246, 73] on input "0" at bounding box center [274, 76] width 131 height 20
type input "2661"
click at [365, 74] on button "扣除" at bounding box center [366, 76] width 16 height 14
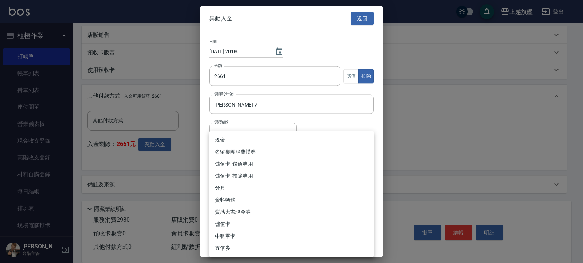
click at [249, 166] on body "上越旗艦 登出 櫃檯作業 打帳單 帳單列表 掛單列表 座位開單 營業儀表板 現金收支登錄 高階收支登錄 材料自購登錄 每日結帳 排班表 現場電腦打卡 掃碼打卡…" at bounding box center [291, 16] width 583 height 494
click at [242, 175] on li "儲值卡_扣除專用" at bounding box center [291, 176] width 165 height 12
type input "儲值卡_扣除專用"
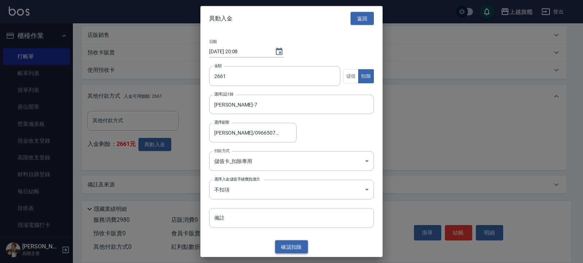
click at [291, 210] on button "確認 扣除" at bounding box center [291, 246] width 33 height 13
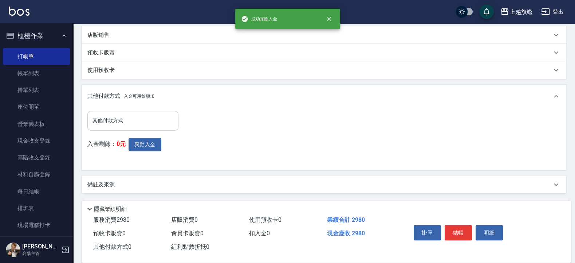
click at [118, 118] on input "其他付款方式" at bounding box center [133, 120] width 85 height 13
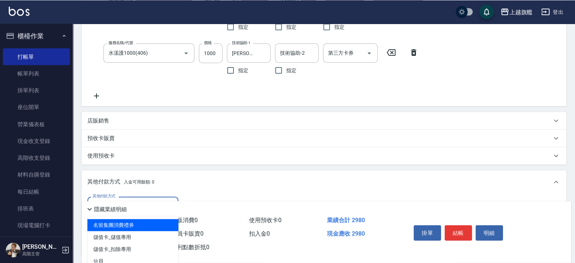
scroll to position [100, 0]
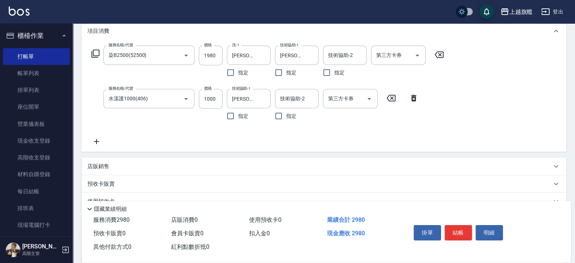
click at [231, 135] on div "服務名稱/代號 染B2500(52500) 服務名稱/代號 價格 1980 價格 洗-1 [PERSON_NAME]-36 洗-1 指定 技術協助-1 [PE…" at bounding box center [267, 96] width 361 height 100
click at [215, 99] on input "1000" at bounding box center [211, 99] width 24 height 20
type input "2661"
click at [220, 52] on input "1980" at bounding box center [211, 56] width 24 height 20
click at [364, 96] on div at bounding box center [369, 98] width 11 height 19
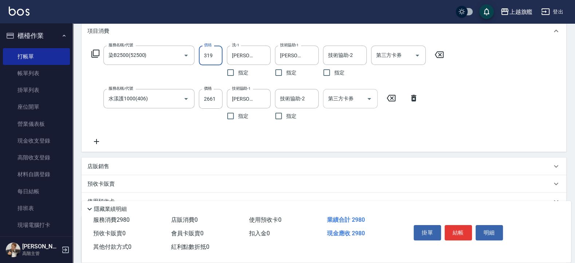
type input "319"
click at [366, 97] on icon "Open" at bounding box center [369, 98] width 9 height 9
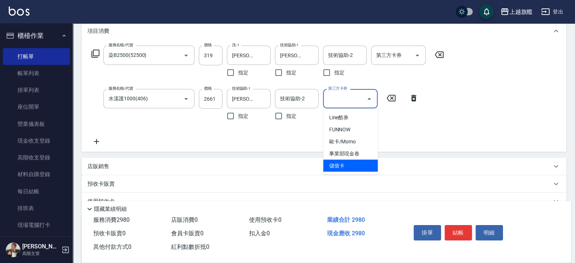
click at [349, 164] on span "儲值卡" at bounding box center [350, 166] width 55 height 12
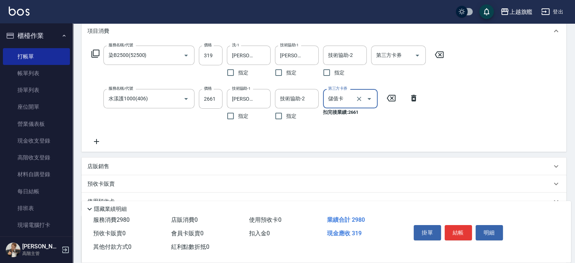
type input "儲值卡"
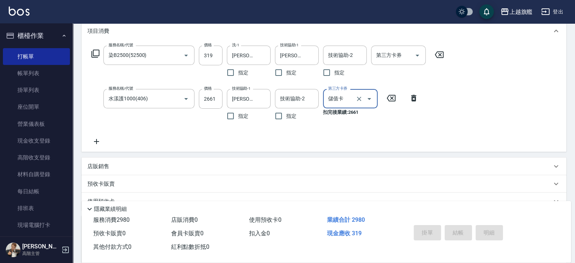
type input "[DATE] 20:09"
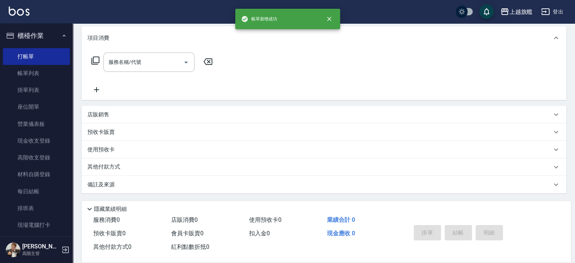
scroll to position [0, 0]
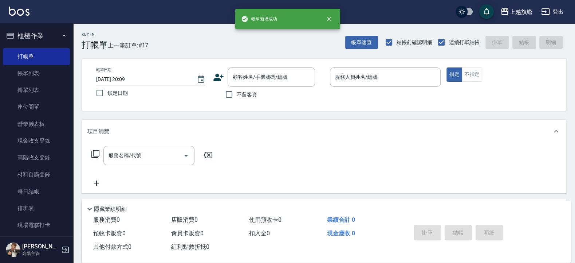
click at [243, 93] on span "不留客資" at bounding box center [247, 95] width 20 height 8
click at [237, 93] on input "不留客資" at bounding box center [228, 94] width 15 height 15
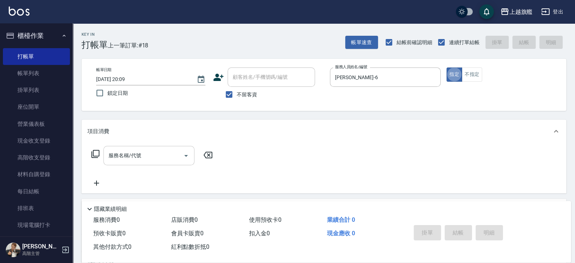
drag, startPoint x: 135, startPoint y: 156, endPoint x: 141, endPoint y: 155, distance: 6.3
click at [141, 155] on input "服務名稱/代號" at bounding box center [144, 155] width 74 height 13
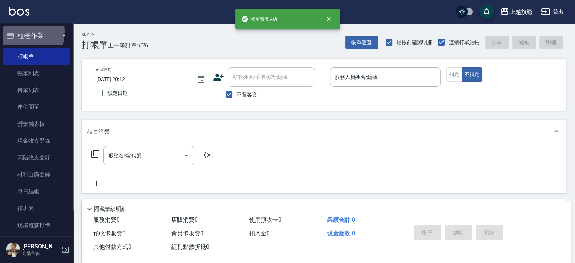
click at [18, 31] on button "櫃檯作業" at bounding box center [36, 35] width 67 height 19
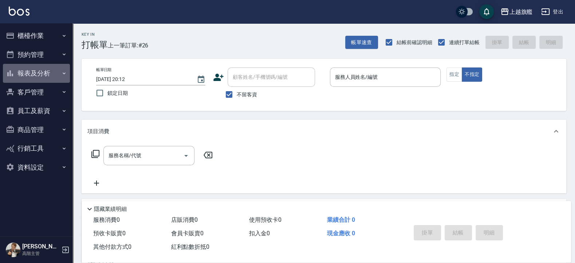
click at [35, 69] on button "報表及分析" at bounding box center [36, 73] width 67 height 19
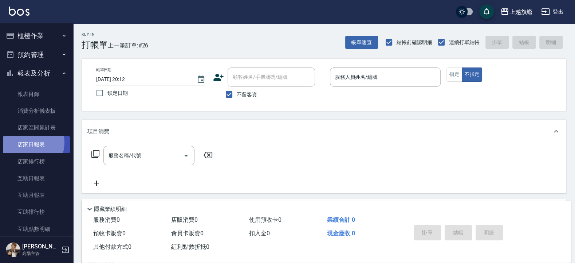
click at [27, 142] on link "店家日報表" at bounding box center [36, 144] width 67 height 17
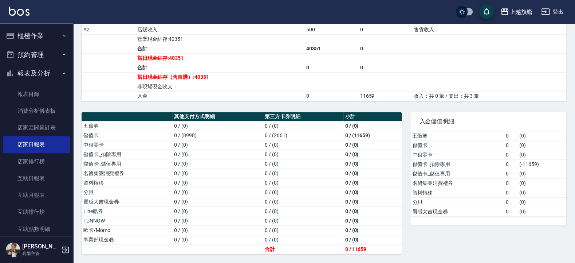
scroll to position [270, 0]
click at [240, 189] on td "0 / (0)" at bounding box center [217, 191] width 91 height 9
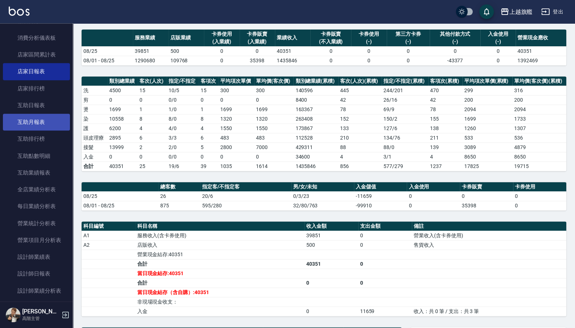
scroll to position [87, 0]
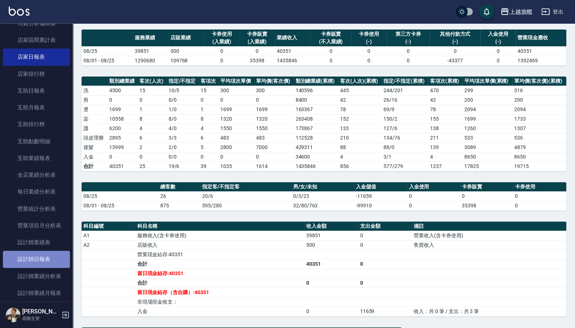
click at [45, 210] on link "設計師日報表" at bounding box center [36, 259] width 67 height 17
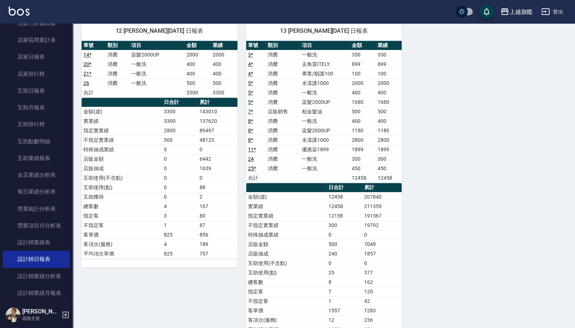
scroll to position [384, 0]
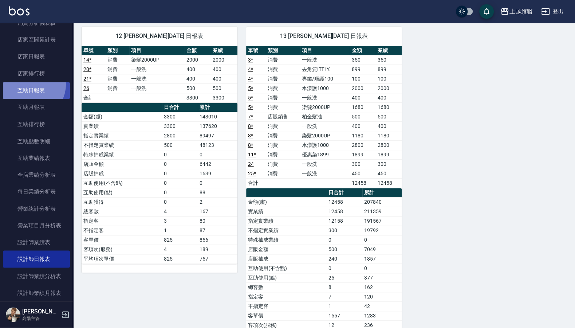
click at [30, 85] on link "互助日報表" at bounding box center [36, 90] width 67 height 17
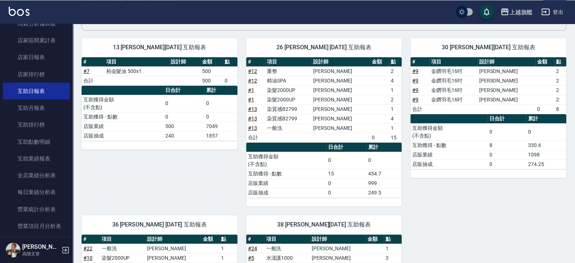
scroll to position [38, 0]
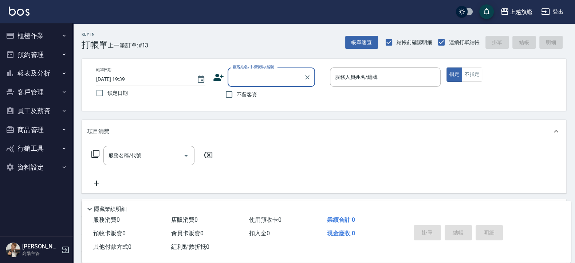
click at [40, 76] on button "報表及分析" at bounding box center [36, 73] width 67 height 19
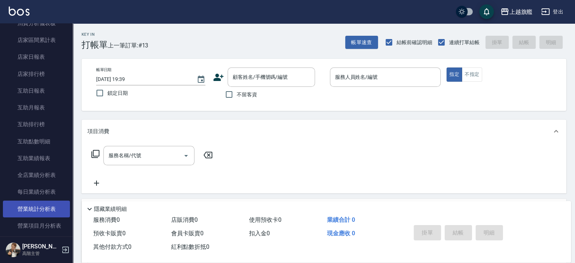
scroll to position [131, 0]
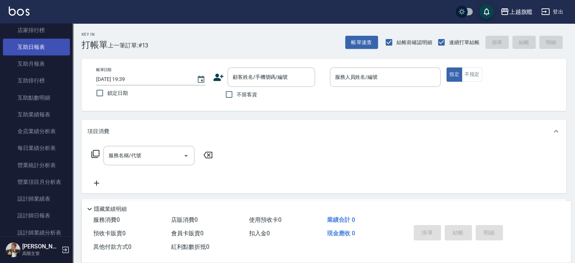
click at [43, 48] on link "互助日報表" at bounding box center [36, 47] width 67 height 17
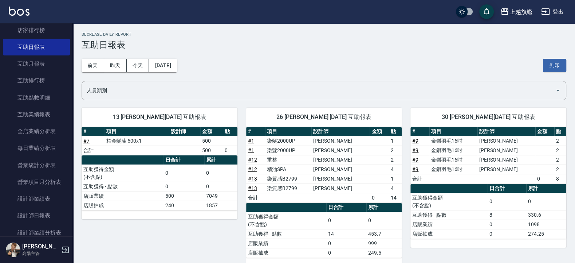
click at [253, 189] on link "# 13" at bounding box center [252, 188] width 9 height 6
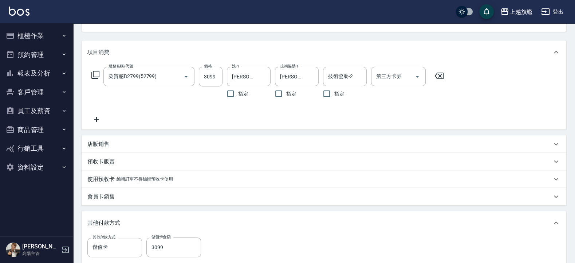
scroll to position [87, 0]
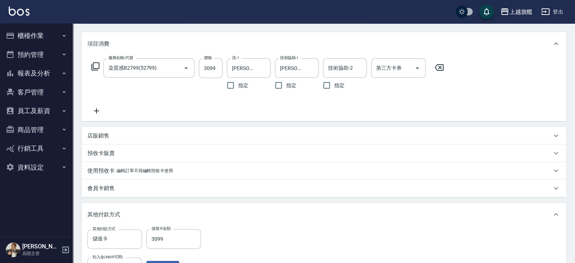
click at [93, 111] on icon at bounding box center [96, 110] width 18 height 9
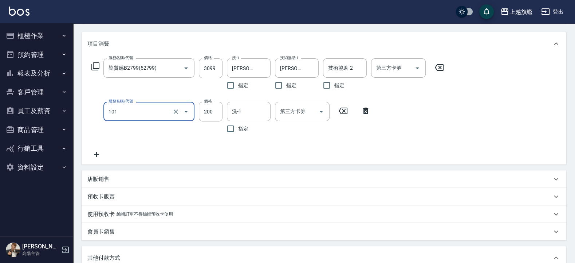
type input "一般洗(101)"
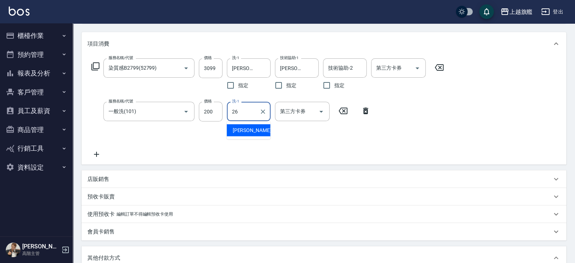
type input "[PERSON_NAME]-26"
click at [219, 110] on input "200" at bounding box center [211, 112] width 24 height 20
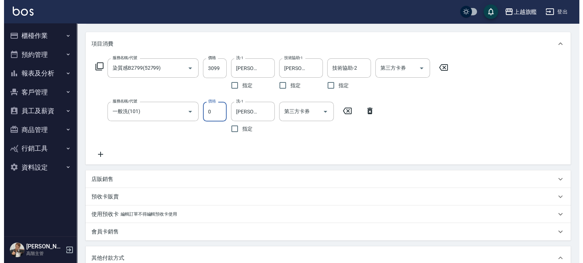
scroll to position [252, 0]
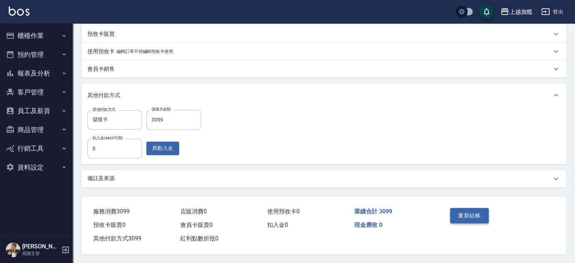
type input "0"
click at [476, 213] on button "重新結帳" at bounding box center [469, 215] width 39 height 15
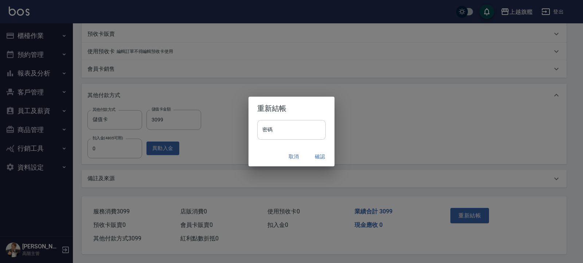
click at [297, 125] on input "密碼" at bounding box center [291, 130] width 68 height 20
type input "*******"
click at [320, 157] on button "確認" at bounding box center [319, 156] width 23 height 13
